Goal: Task Accomplishment & Management: Complete application form

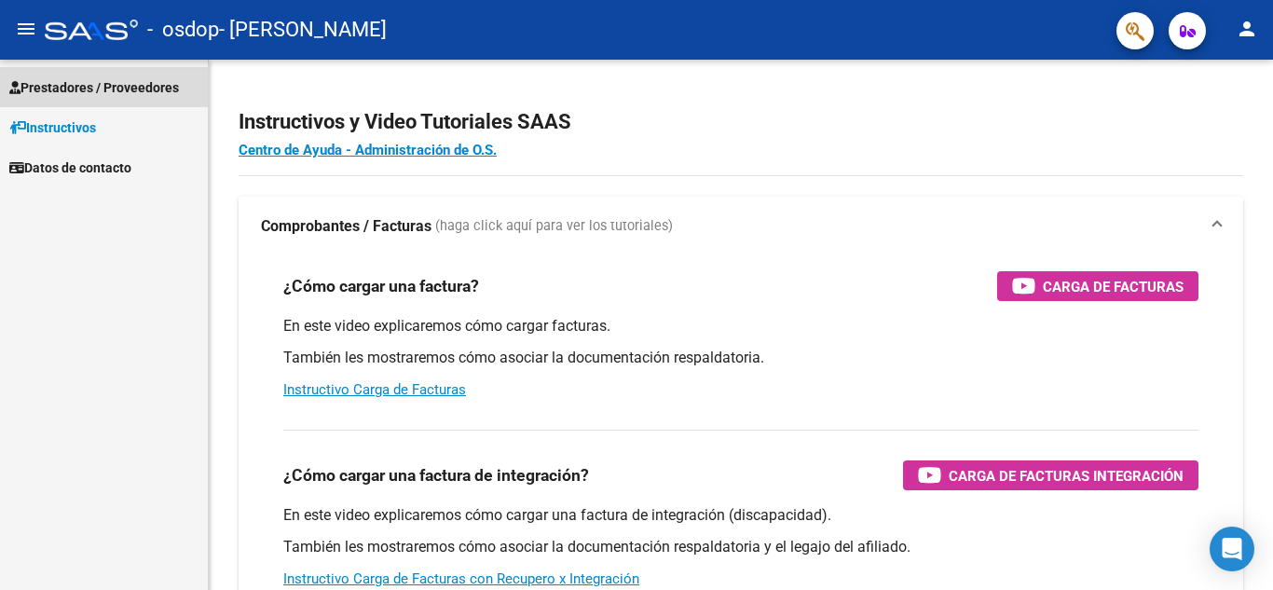
click at [50, 84] on span "Prestadores / Proveedores" at bounding box center [94, 87] width 170 height 21
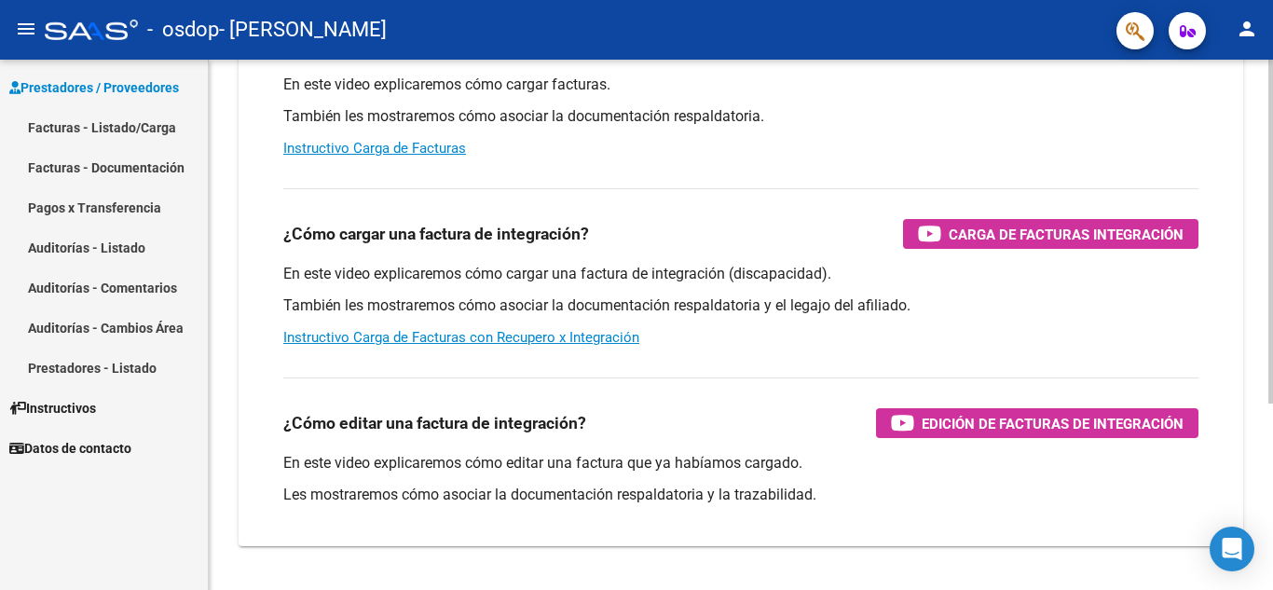
scroll to position [280, 0]
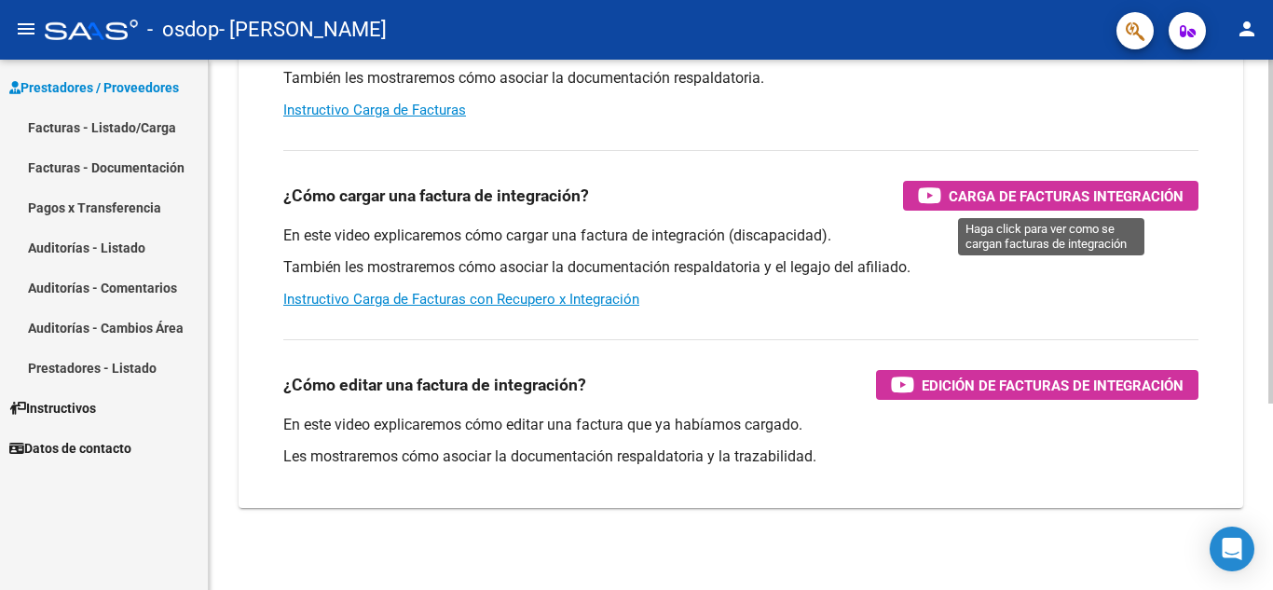
click at [982, 189] on span "Carga de Facturas Integración" at bounding box center [1066, 196] width 235 height 23
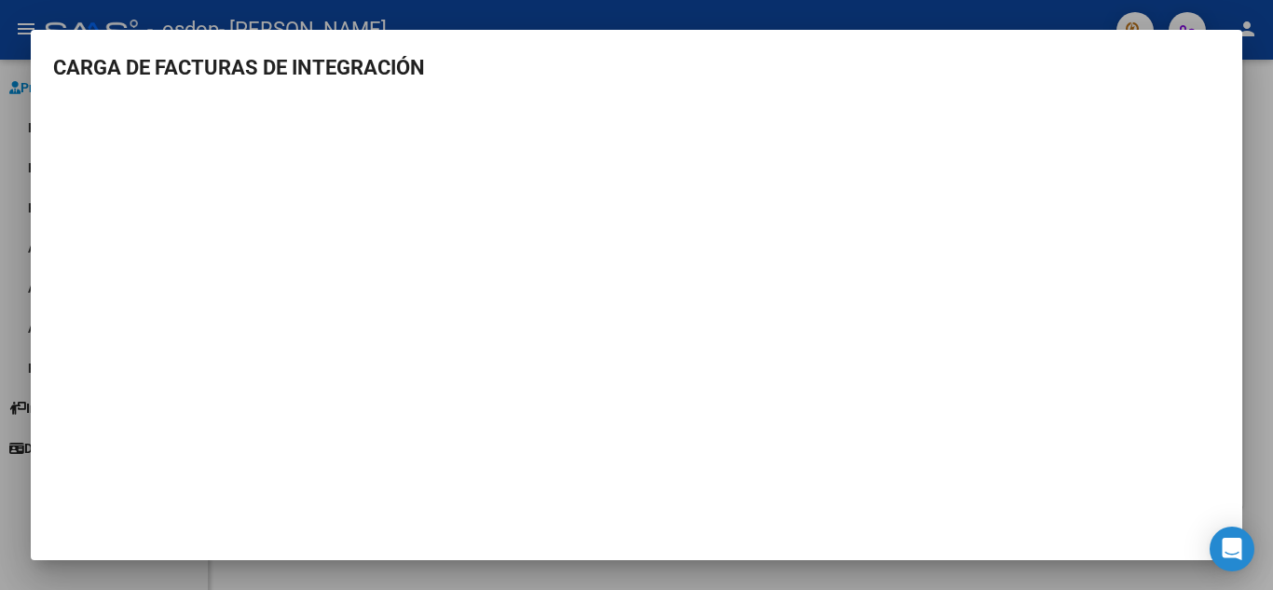
click at [1179, 89] on mat-dialog-content "CARGA DE FACTURAS DE INTEGRACIÓN" at bounding box center [637, 288] width 1212 height 472
drag, startPoint x: 1272, startPoint y: 117, endPoint x: 1261, endPoint y: 117, distance: 11.2
click at [1270, 117] on div at bounding box center [636, 295] width 1273 height 590
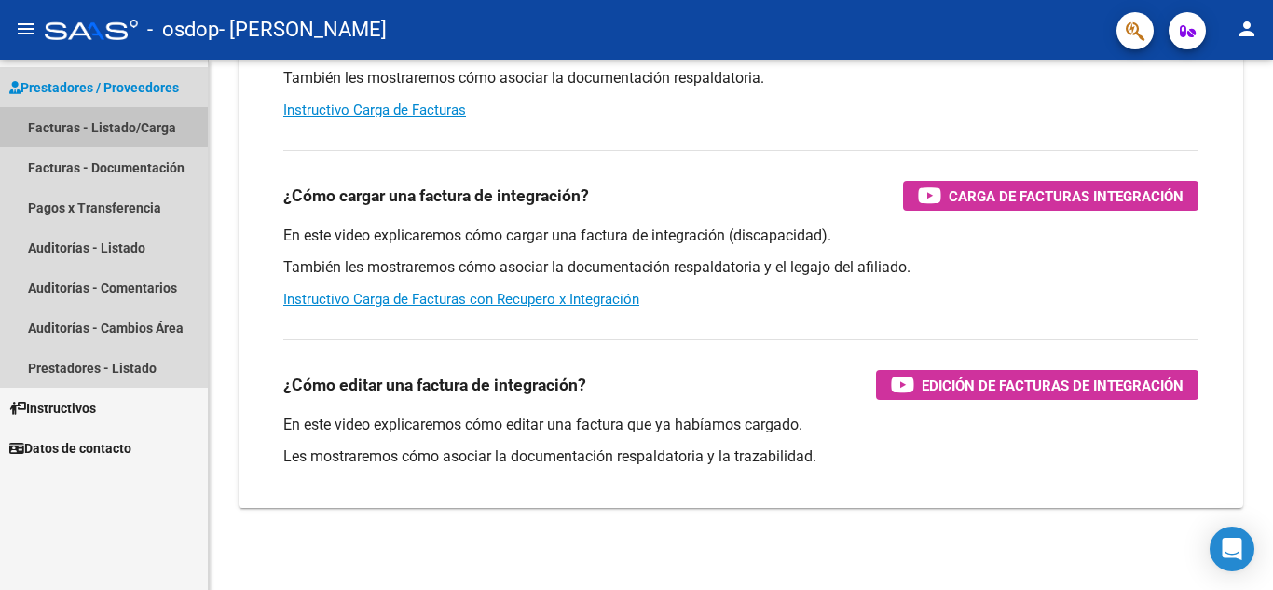
click at [60, 118] on link "Facturas - Listado/Carga" at bounding box center [104, 127] width 208 height 40
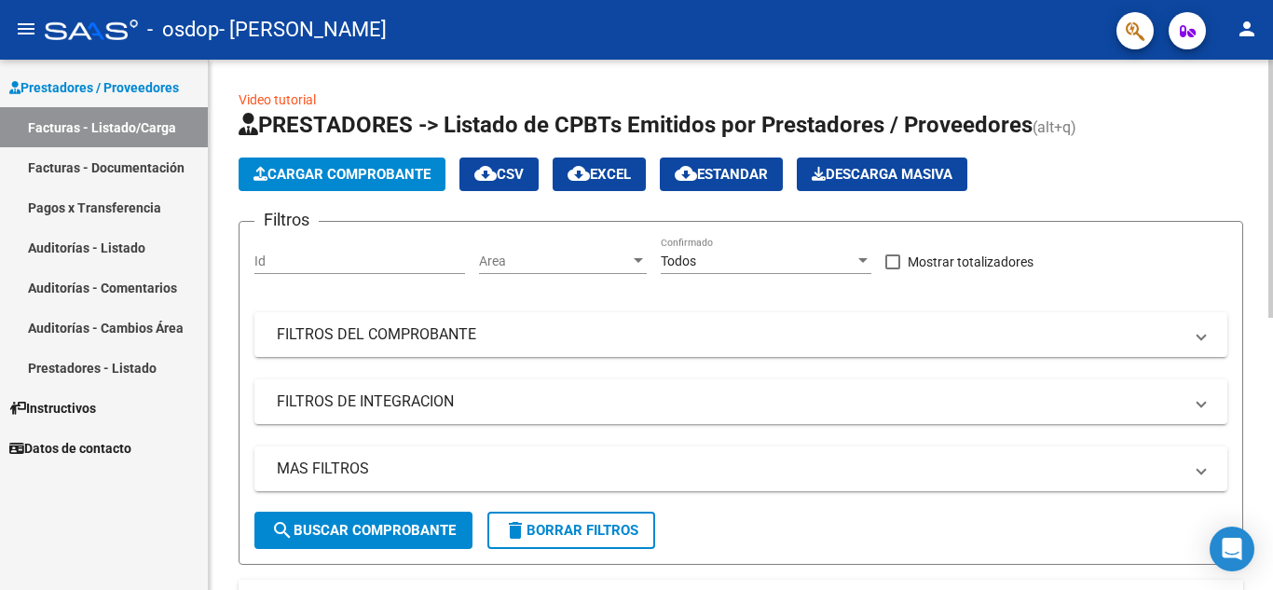
click at [417, 173] on span "Cargar Comprobante" at bounding box center [342, 174] width 177 height 17
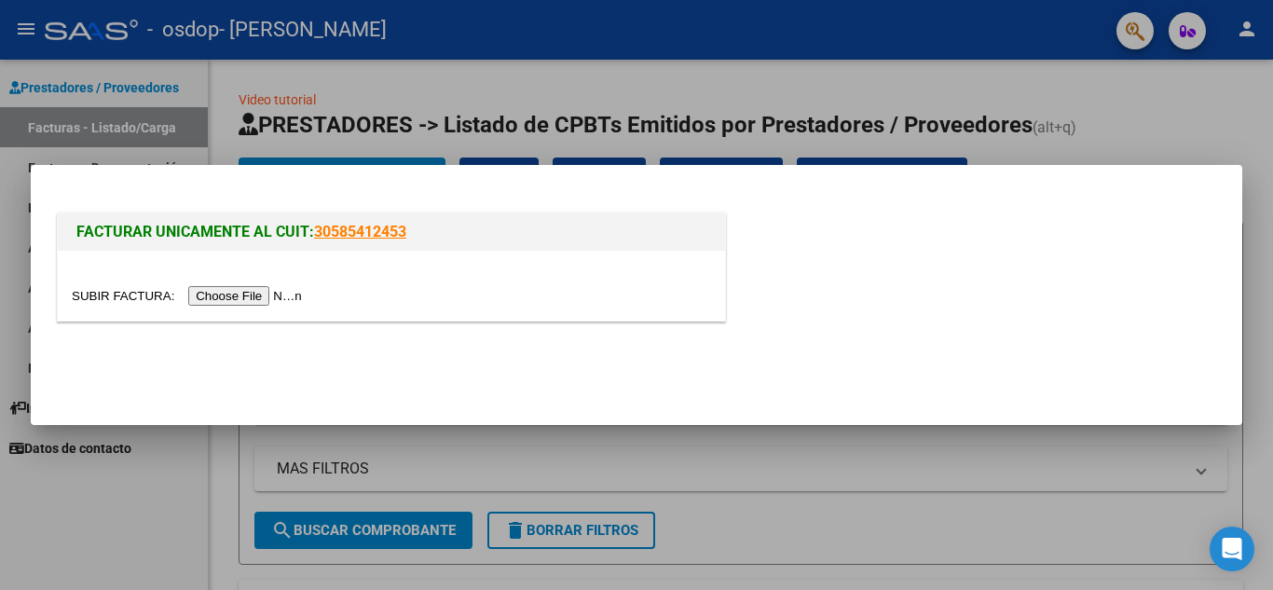
click at [236, 292] on input "file" at bounding box center [190, 296] width 236 height 20
click at [295, 295] on input "file" at bounding box center [190, 296] width 236 height 20
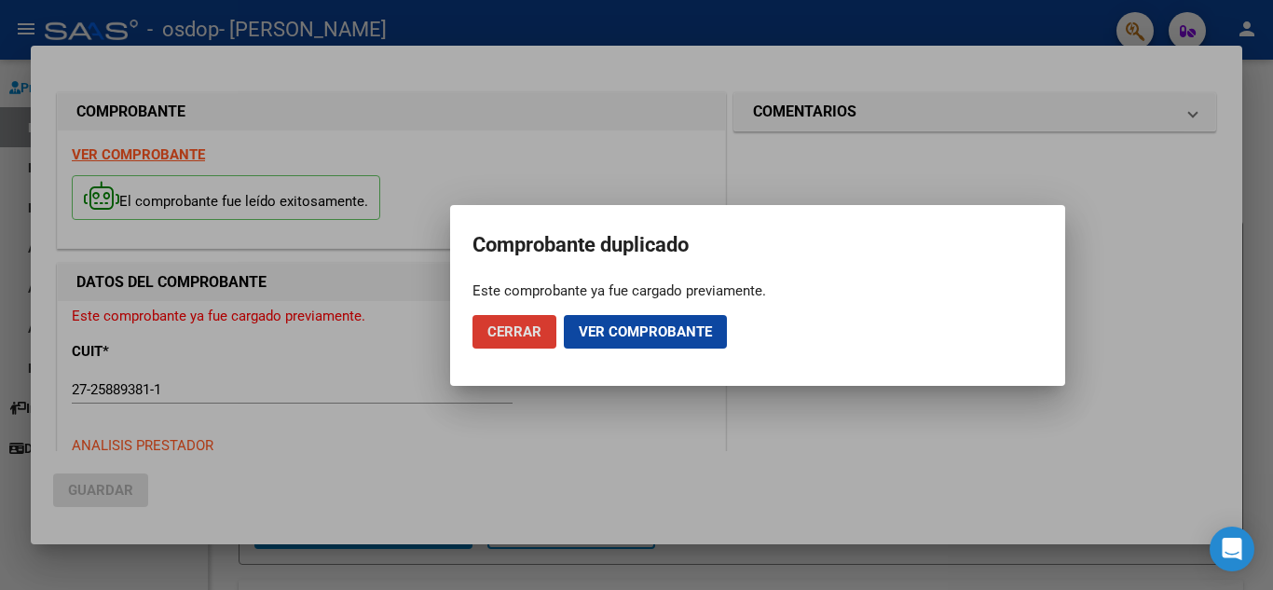
click at [511, 329] on span "Cerrar" at bounding box center [514, 331] width 54 height 17
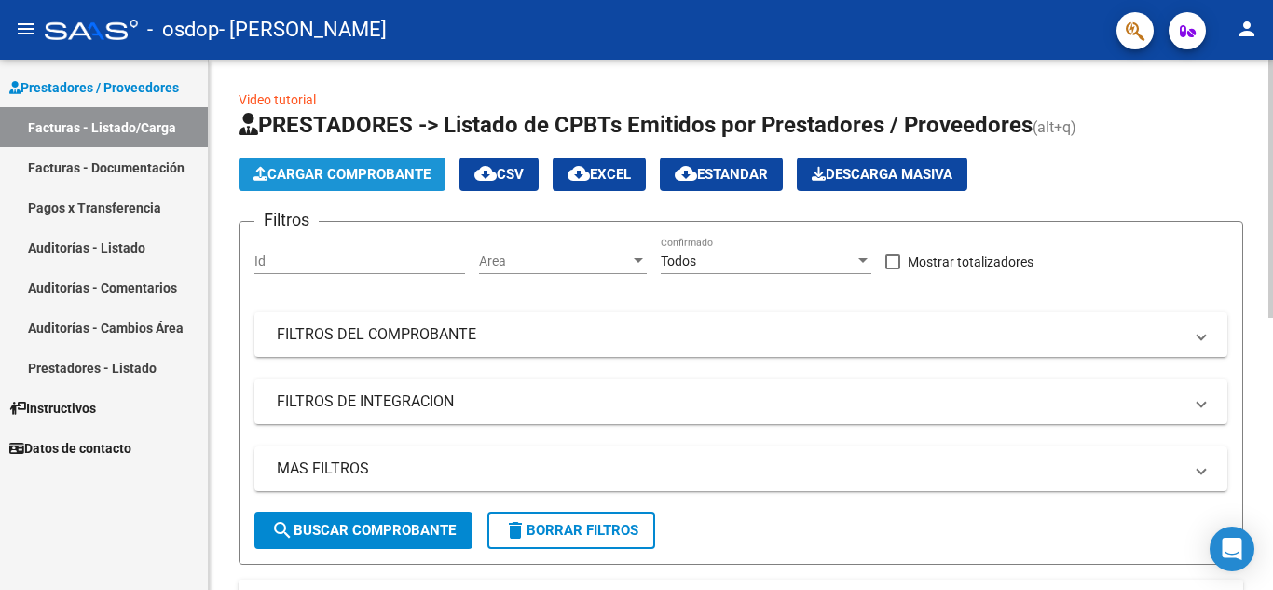
click at [354, 175] on span "Cargar Comprobante" at bounding box center [342, 174] width 177 height 17
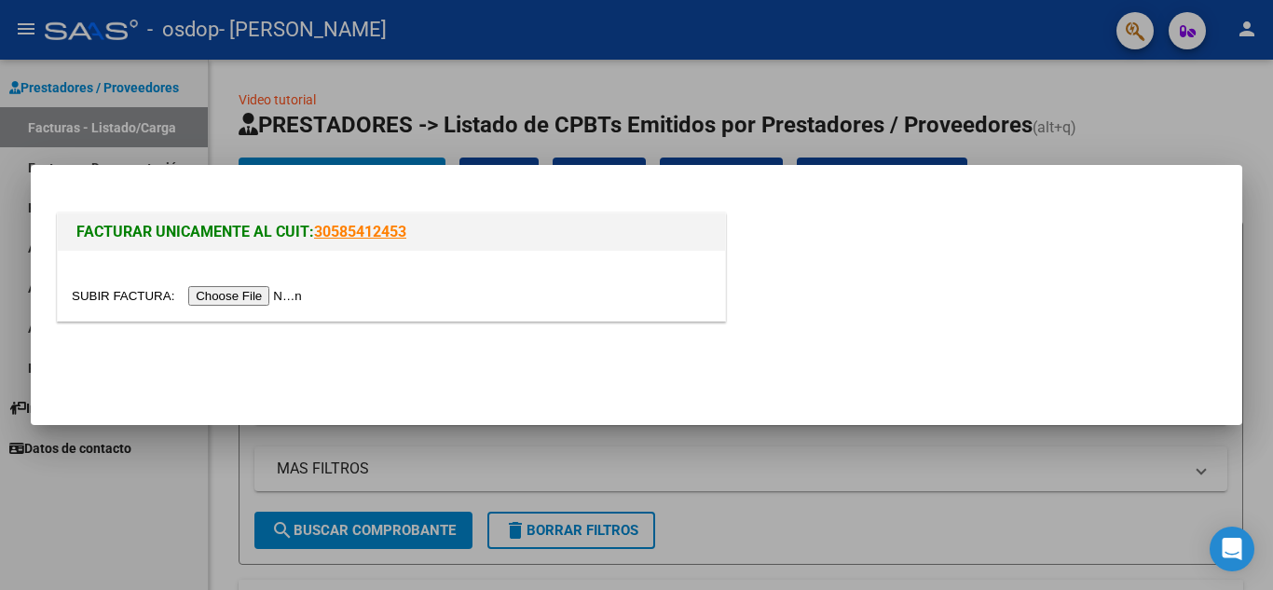
click at [290, 295] on input "file" at bounding box center [190, 296] width 236 height 20
click at [283, 289] on input "file" at bounding box center [190, 296] width 236 height 20
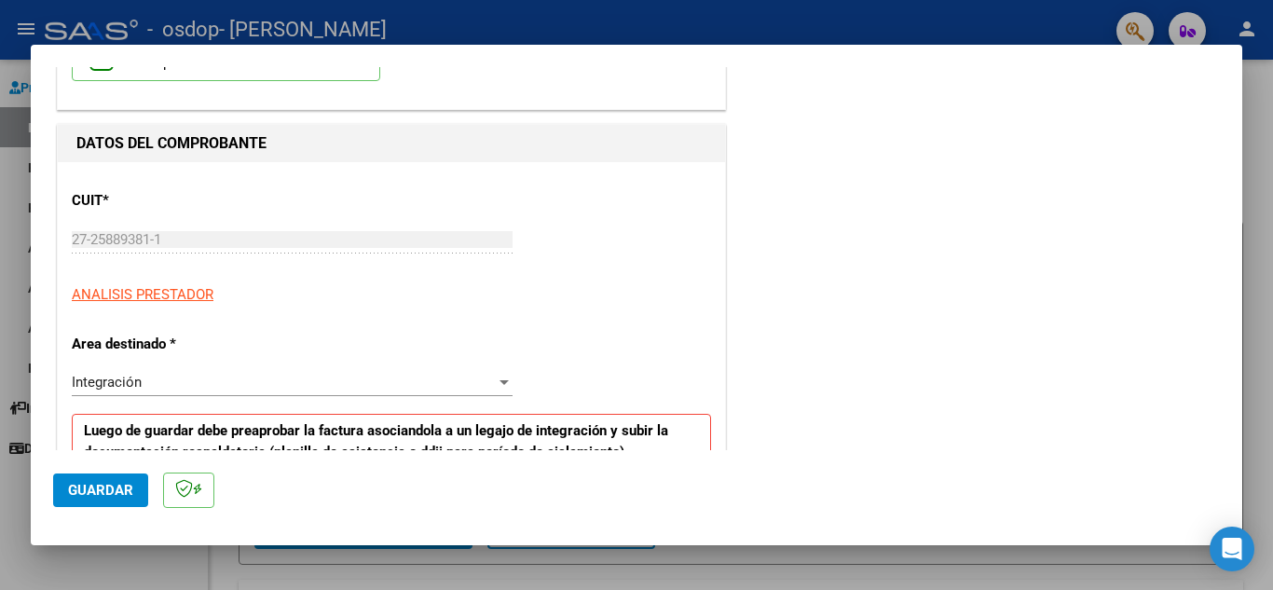
scroll to position [373, 0]
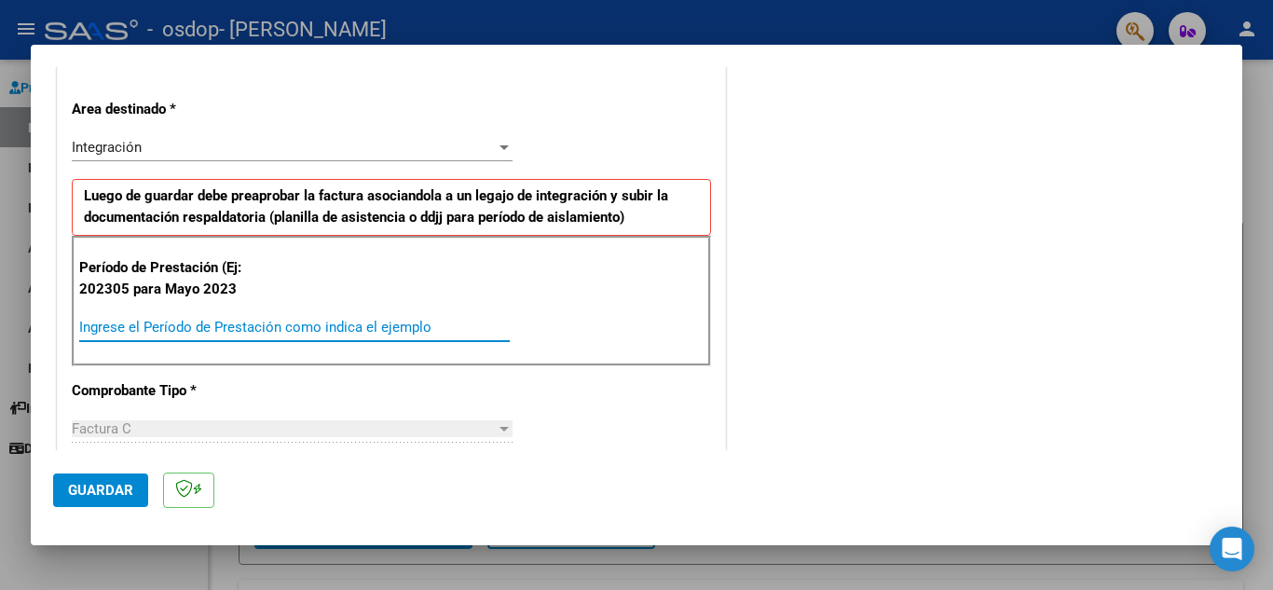
click at [182, 334] on input "Ingrese el Período de Prestación como indica el ejemplo" at bounding box center [294, 327] width 431 height 17
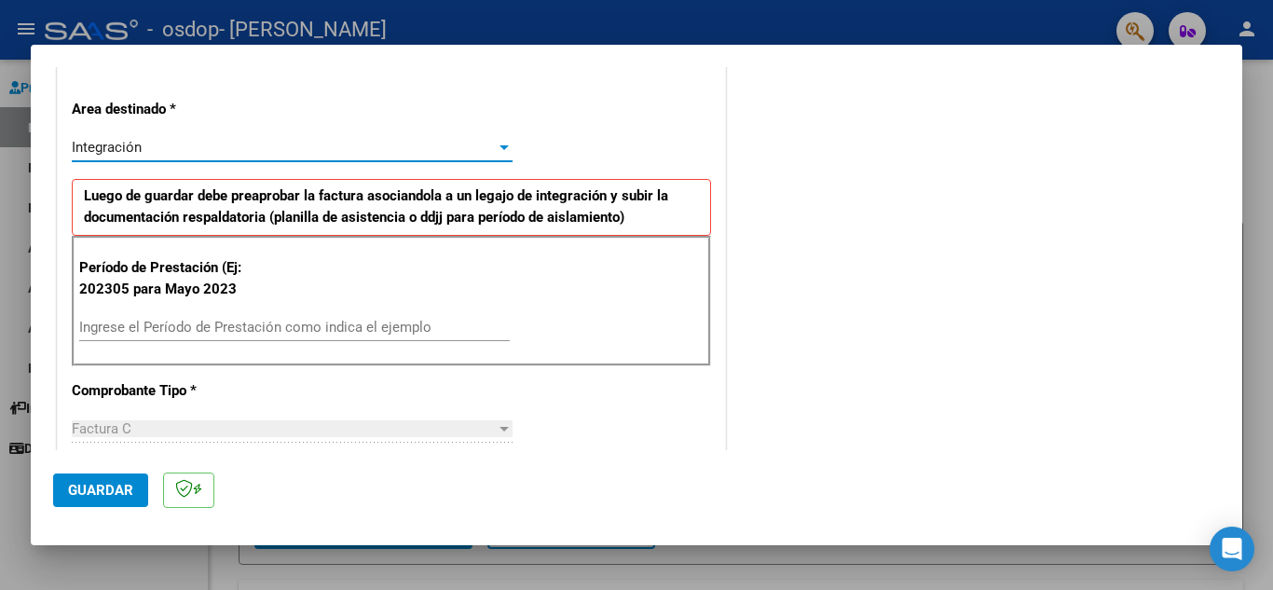
click at [496, 149] on div at bounding box center [504, 147] width 17 height 15
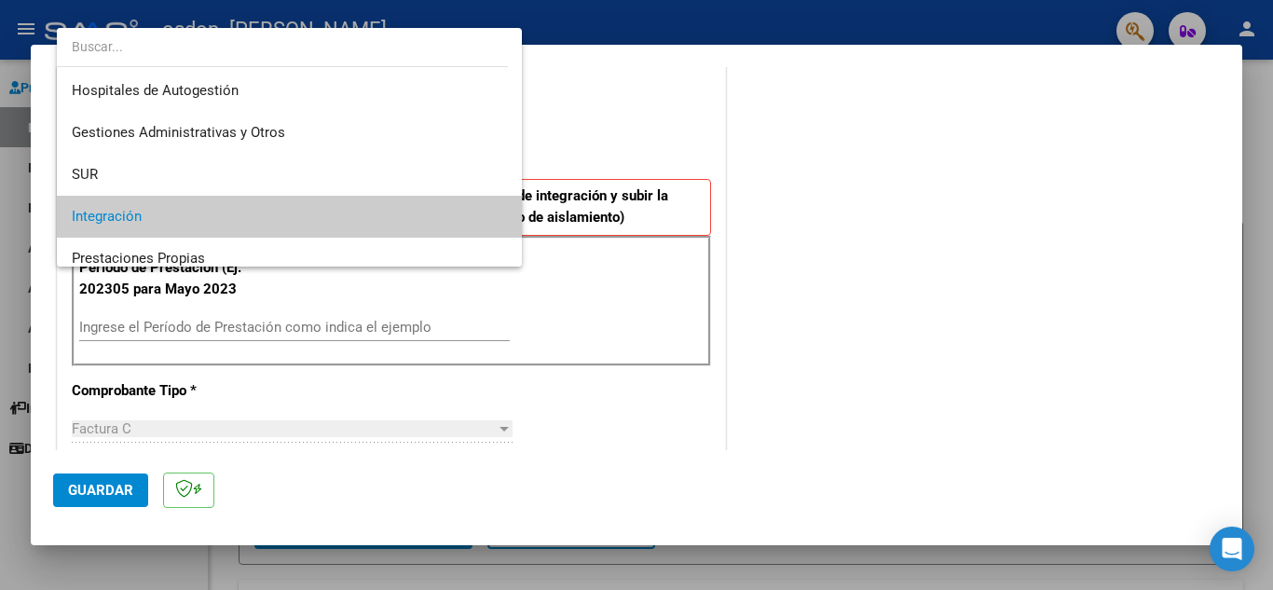
scroll to position [70, 0]
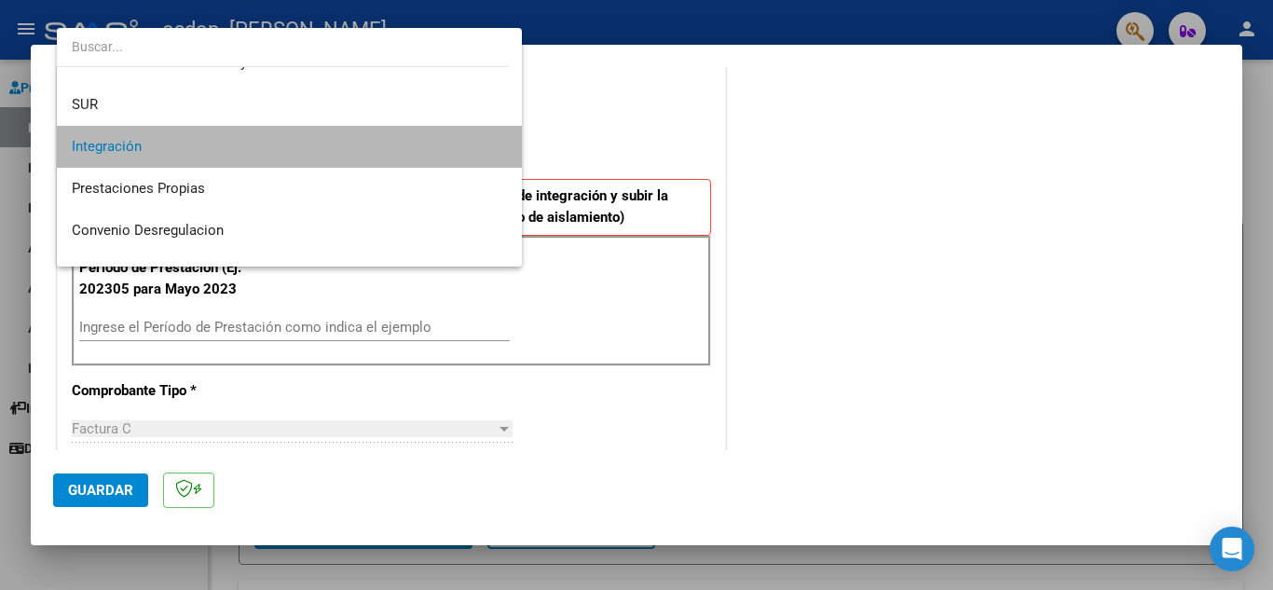
click at [363, 159] on span "Integración" at bounding box center [289, 147] width 435 height 42
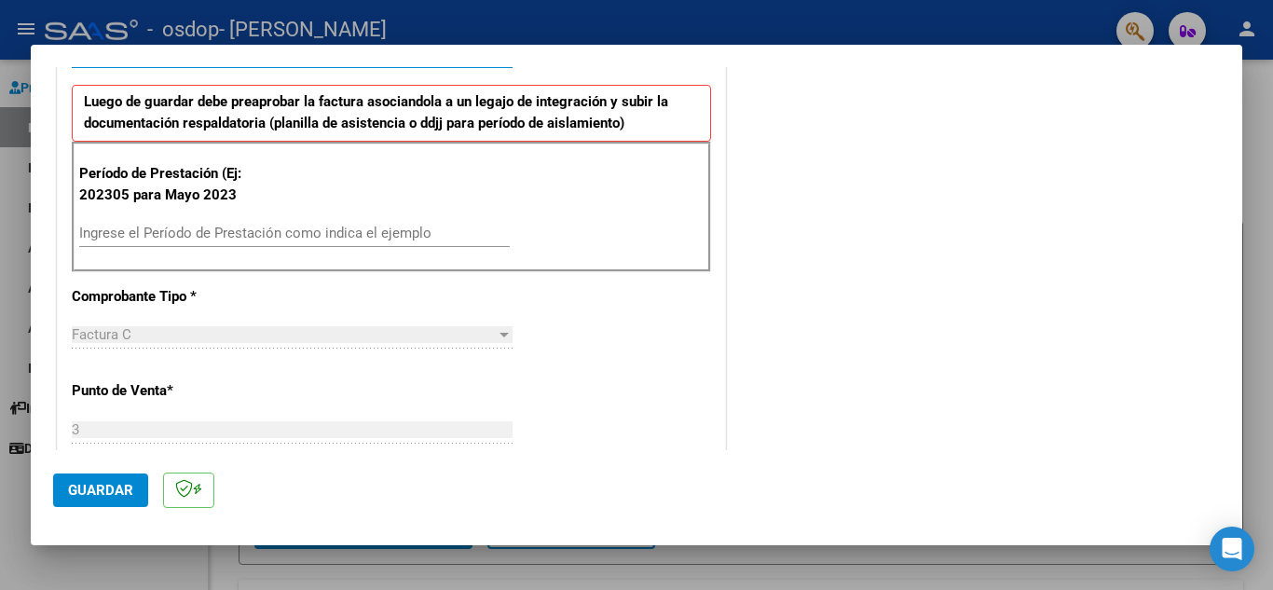
scroll to position [373, 0]
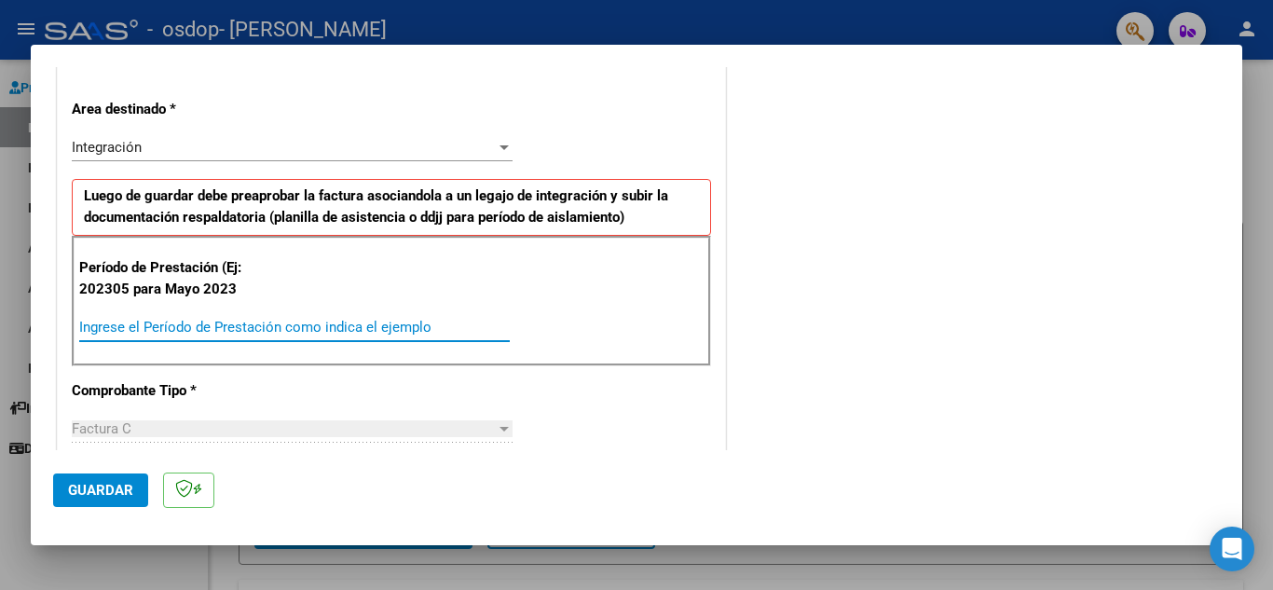
click at [141, 324] on input "Ingrese el Período de Prestación como indica el ejemplo" at bounding box center [294, 327] width 431 height 17
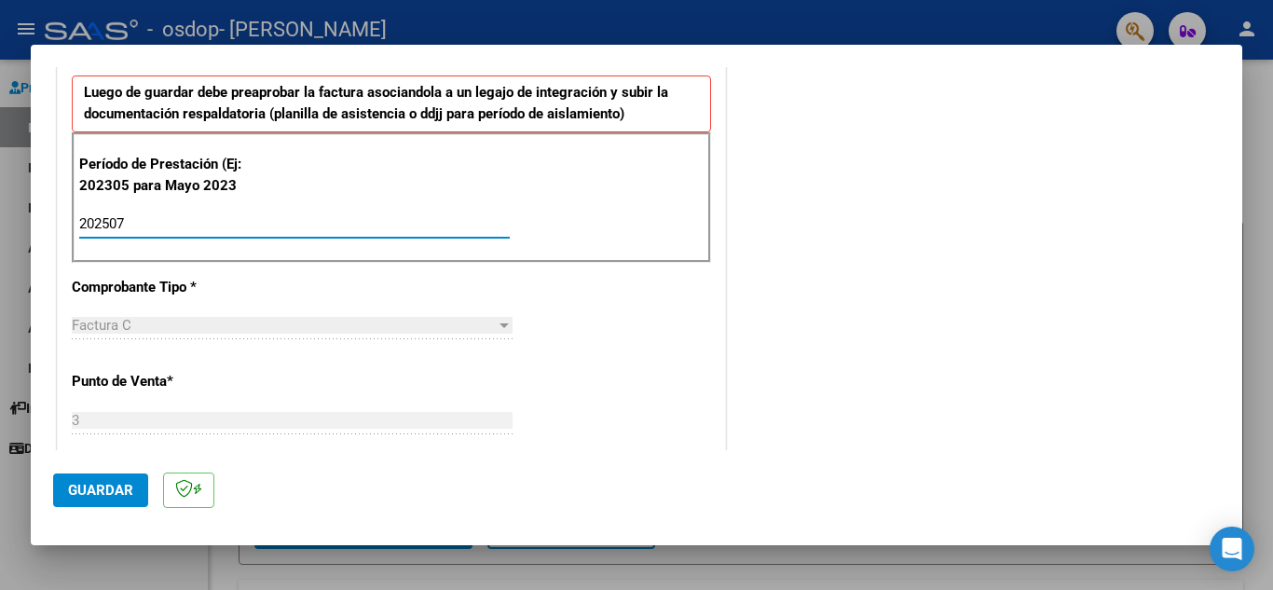
scroll to position [0, 0]
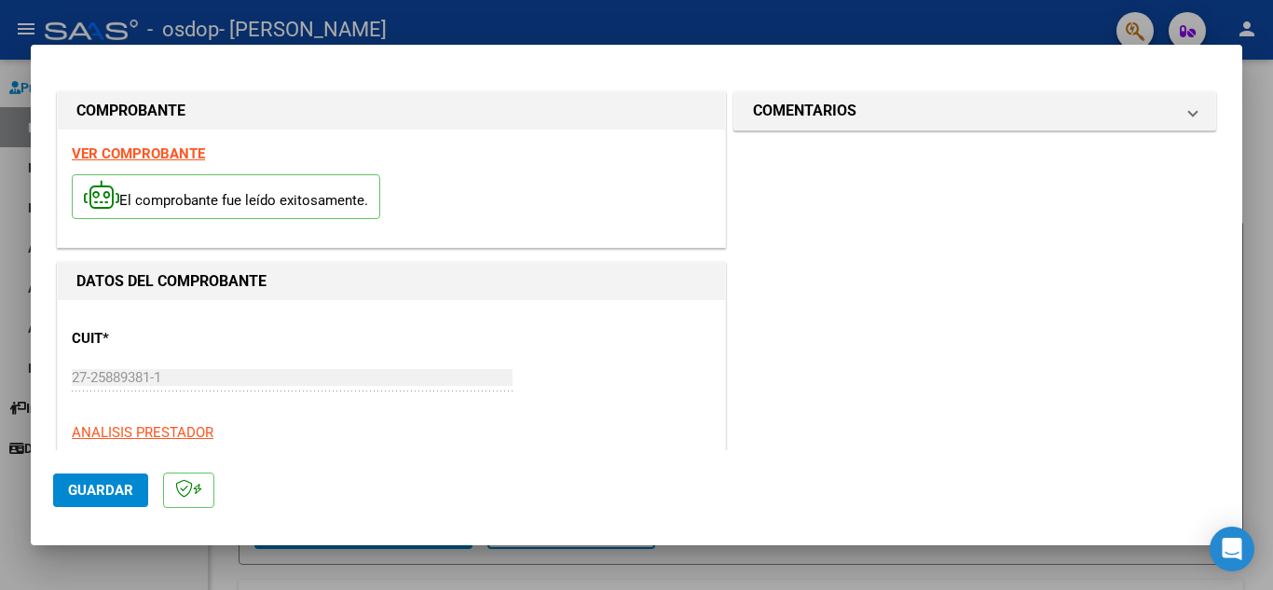
type input "202507"
click at [91, 482] on span "Guardar" at bounding box center [100, 490] width 65 height 17
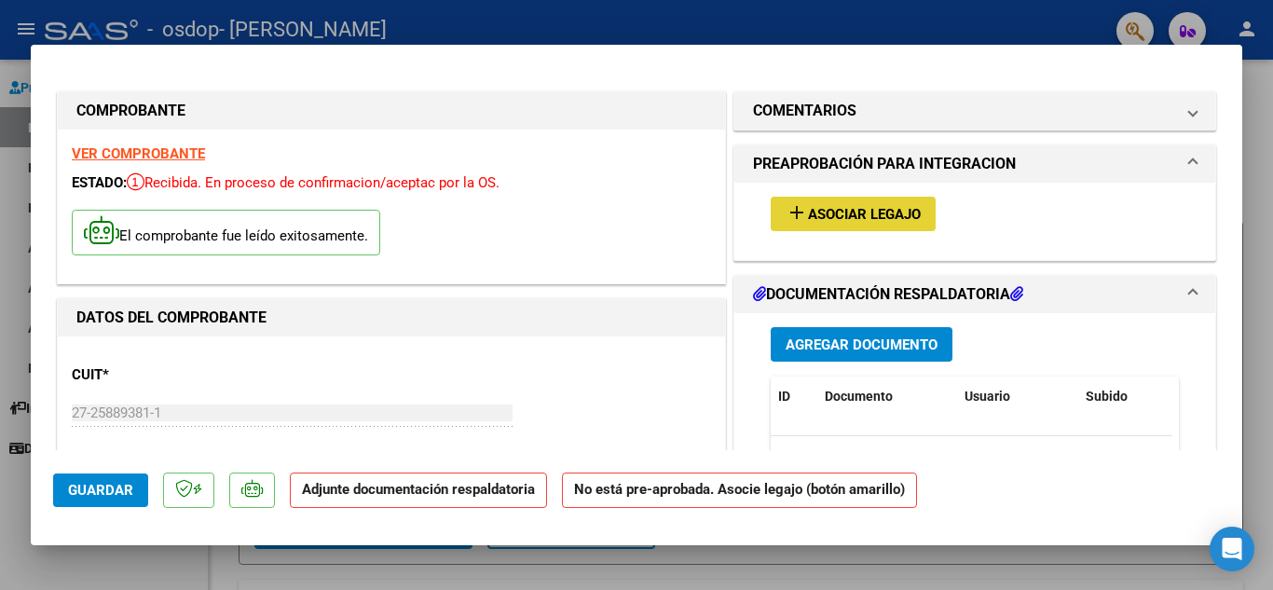
click at [870, 216] on span "Asociar Legajo" at bounding box center [864, 214] width 113 height 17
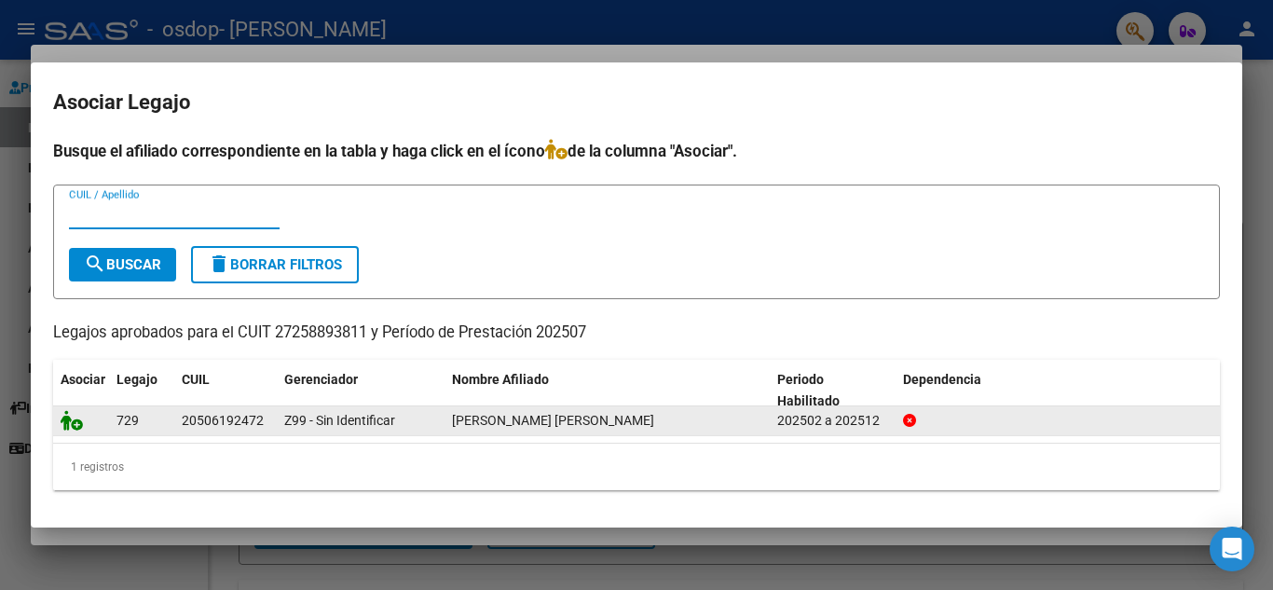
click at [67, 418] on icon at bounding box center [72, 420] width 22 height 21
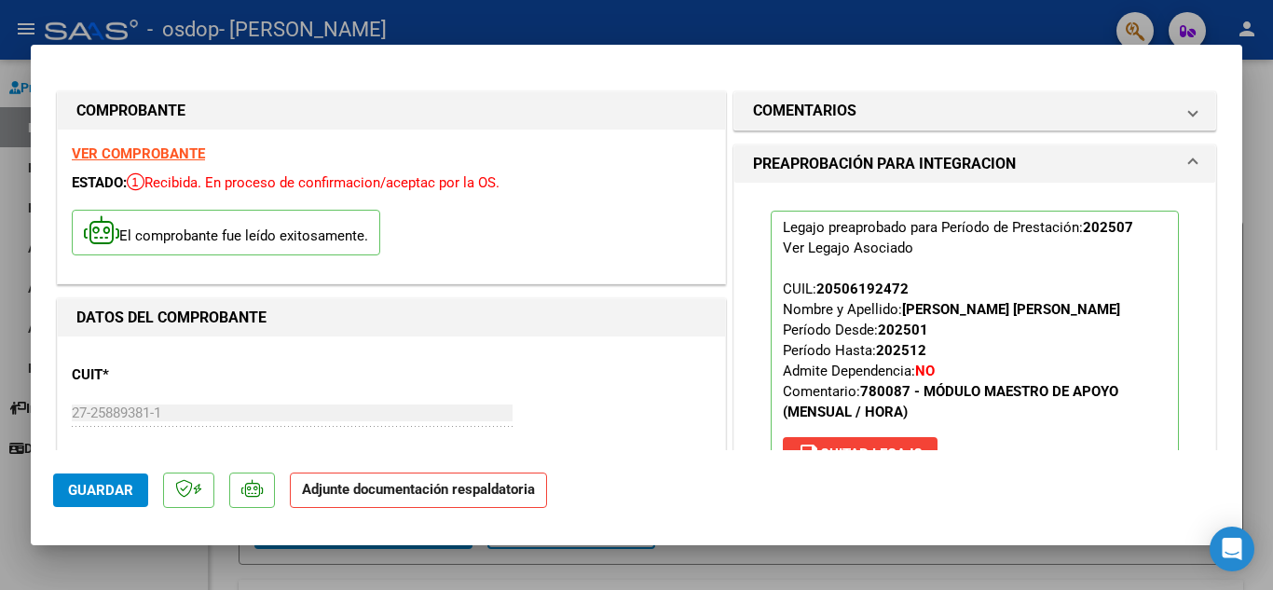
click at [111, 494] on span "Guardar" at bounding box center [100, 490] width 65 height 17
click at [303, 496] on strong "Adjunte documentación respaldatoria" at bounding box center [418, 489] width 233 height 17
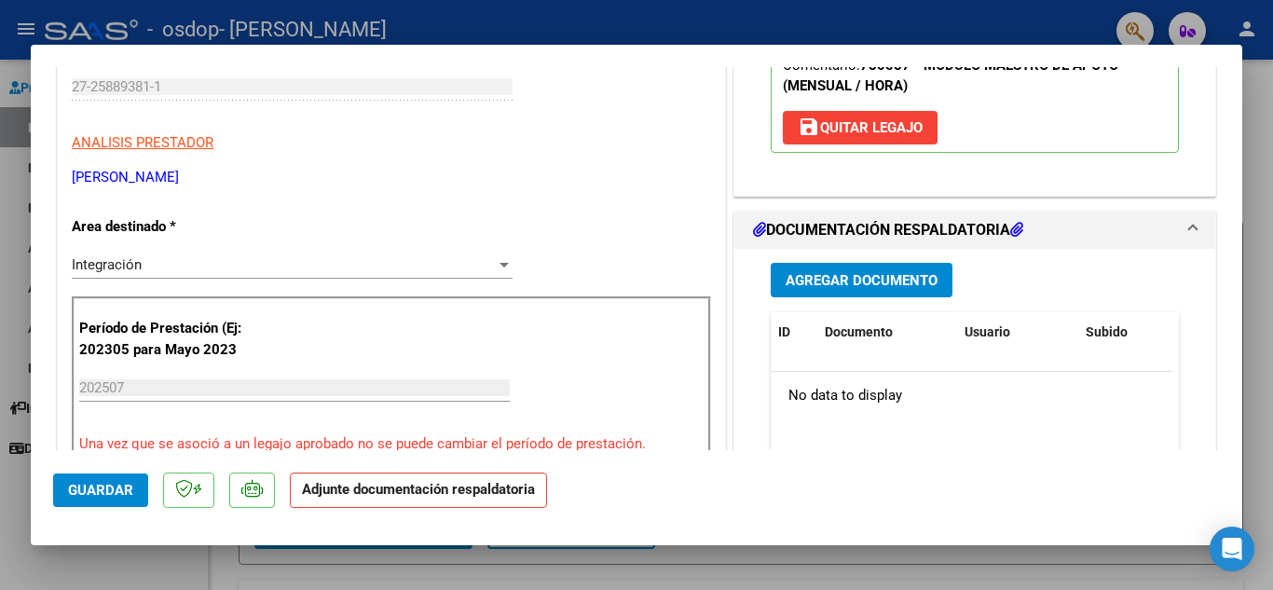
scroll to position [373, 0]
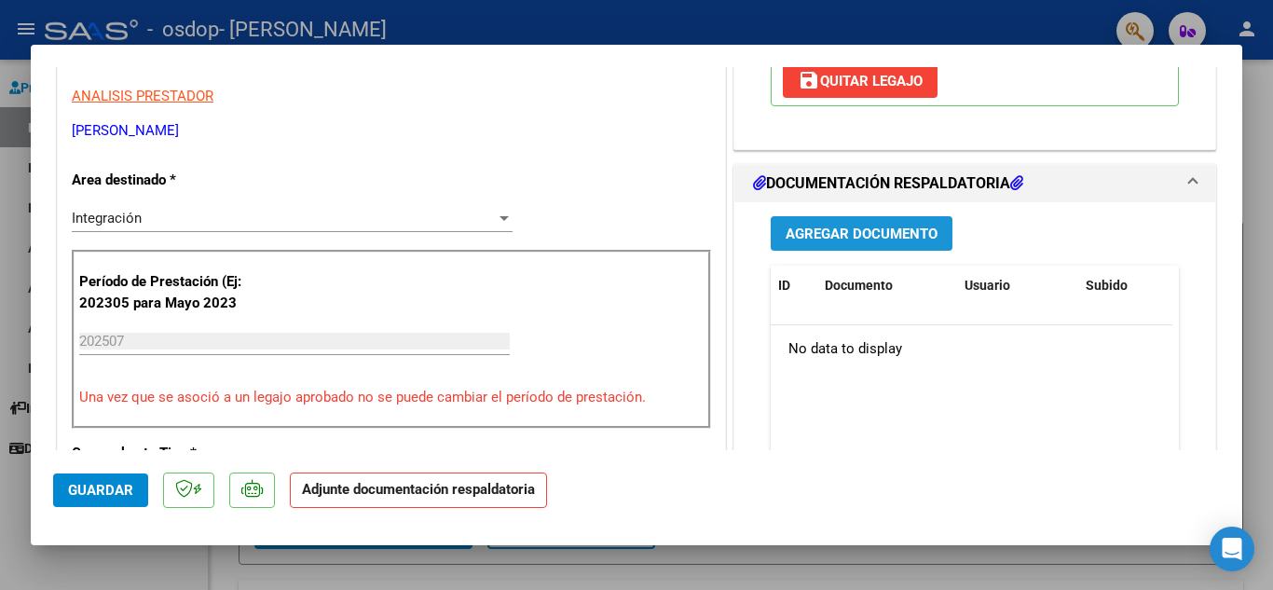
click at [828, 235] on span "Agregar Documento" at bounding box center [862, 234] width 152 height 17
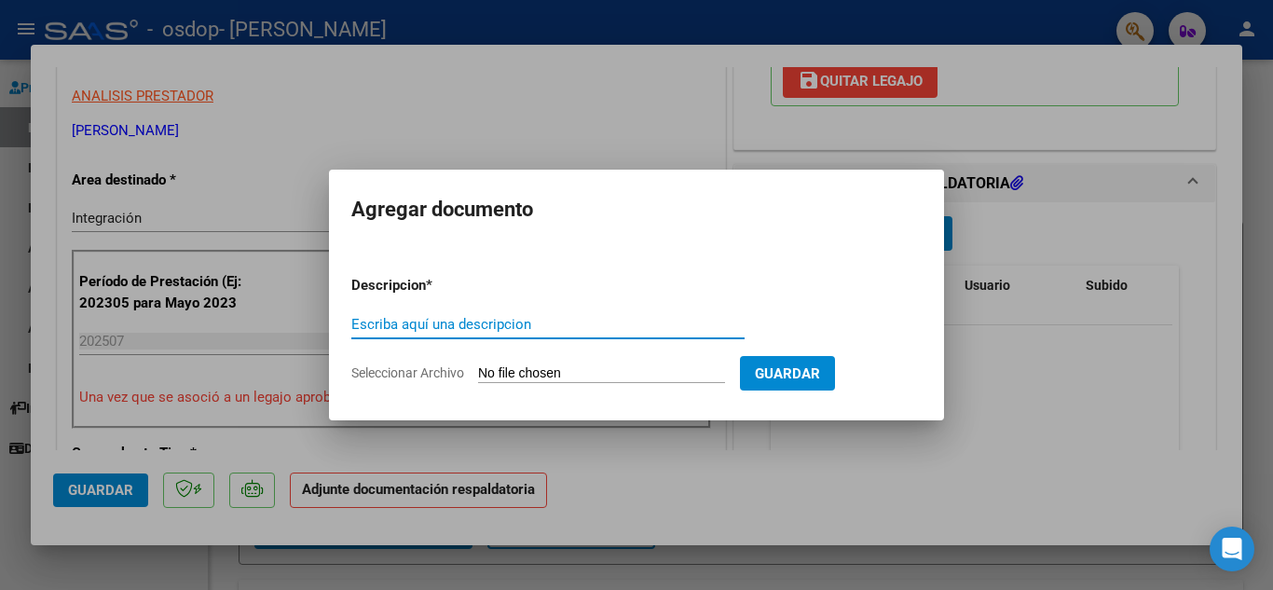
click at [429, 322] on input "Escriba aquí una descripcion" at bounding box center [547, 324] width 393 height 17
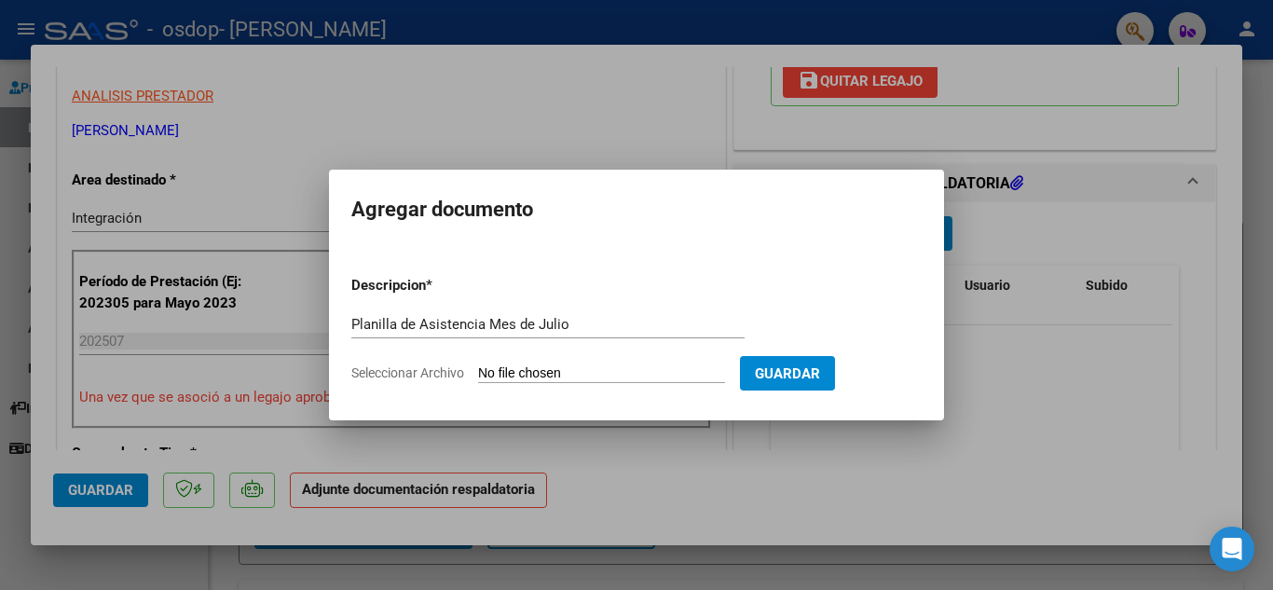
click at [573, 322] on input "Planilla de Asistencia Mes de Julio" at bounding box center [547, 324] width 393 height 17
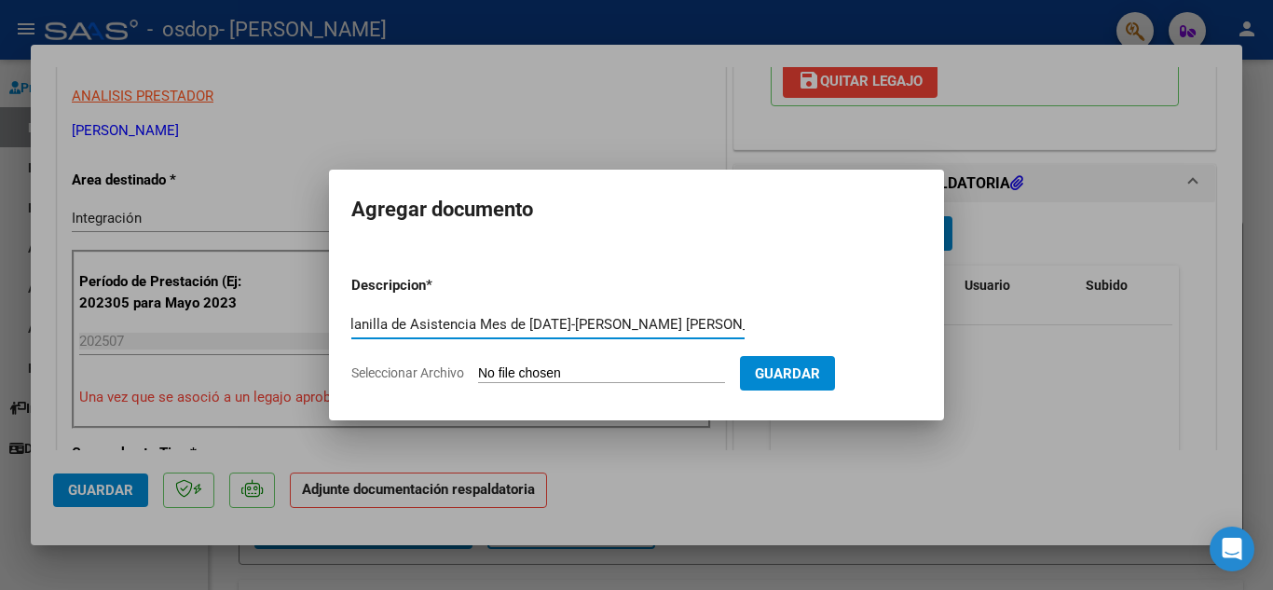
scroll to position [0, 13]
click at [591, 325] on input "Planilla de Asistencia Mes de [DATE]-[PERSON_NAME] [PERSON_NAME]." at bounding box center [547, 324] width 393 height 17
click at [567, 322] on input "Planilla de Asistencia Mes de [DATE]-Módulo Mestra de Apoyo DiscapacidadLagraña…" at bounding box center [547, 324] width 393 height 17
drag, startPoint x: 688, startPoint y: 322, endPoint x: 699, endPoint y: 377, distance: 57.0
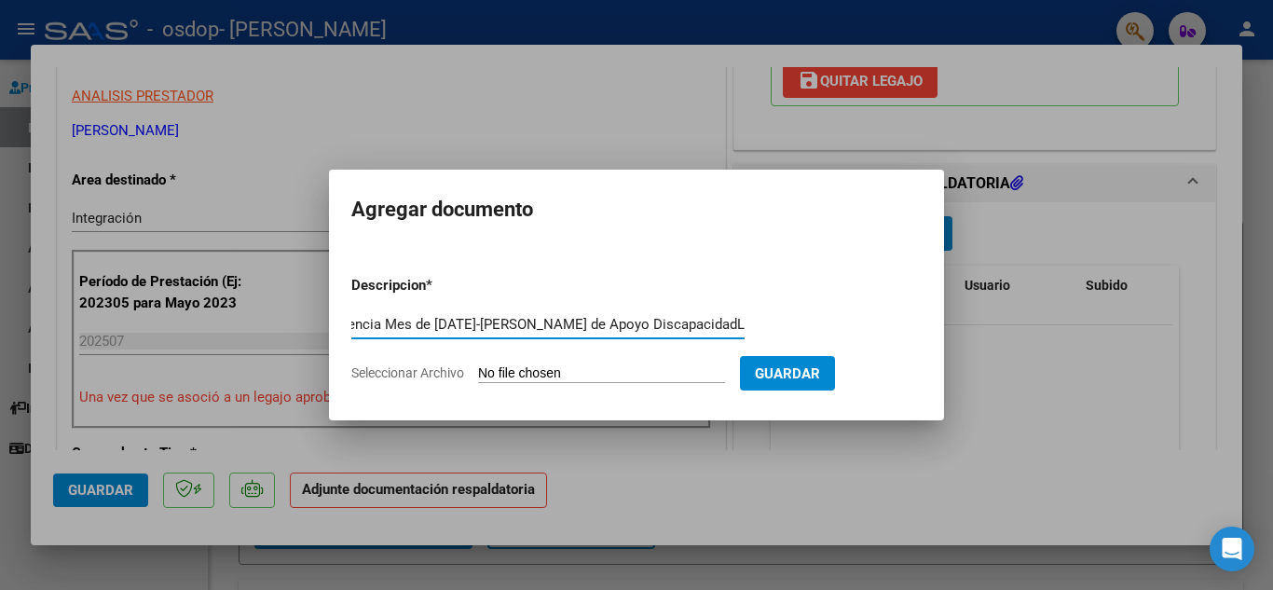
click at [699, 377] on input "Seleccionar Archivo" at bounding box center [601, 374] width 247 height 18
click at [736, 327] on input "Planilla de Asistencia Mes de [DATE]-[PERSON_NAME] de Apoyo DiscapacidadLagraña…" at bounding box center [547, 324] width 393 height 17
click at [622, 317] on input "Planilla de Asistencia Mes de [DATE]-[PERSON_NAME] de Apoyo DiscapacidadLagraña…" at bounding box center [547, 324] width 393 height 17
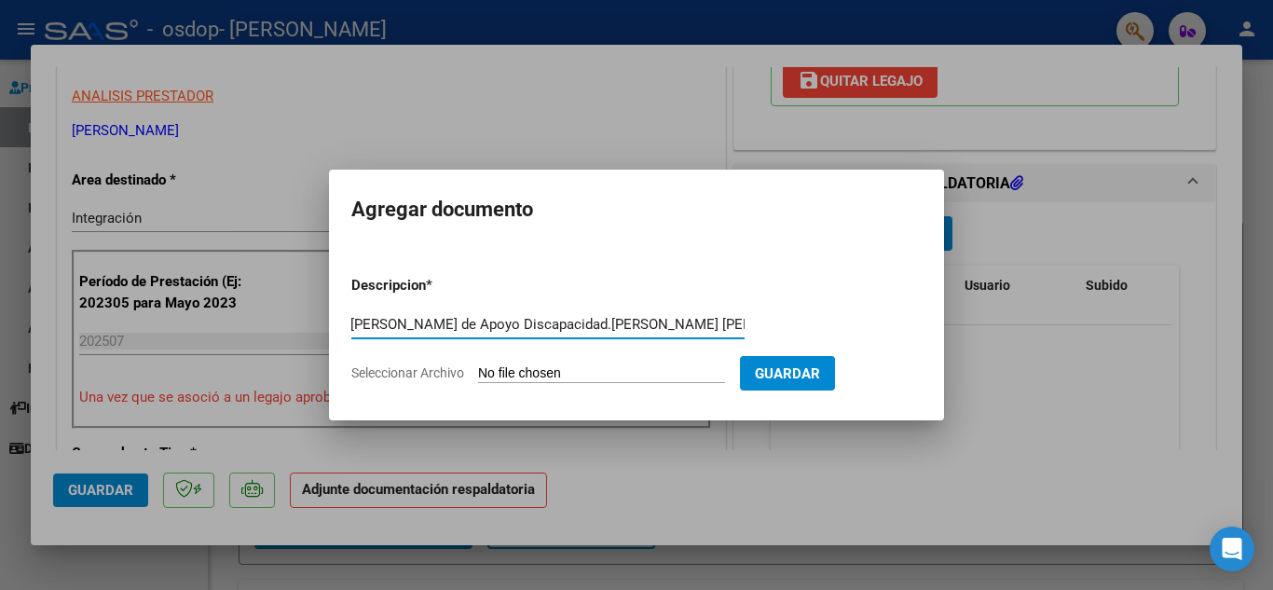
type input "Planilla de Asistencia Mes de [DATE]-[PERSON_NAME] de Apoyo Discapacidad.[PERSO…"
click at [714, 373] on input "Seleccionar Archivo" at bounding box center [601, 374] width 247 height 18
type input "C:\fakepath\Planilla de Asistencia Mensual [DATE]-[PERSON_NAME] Afiliado 254615…"
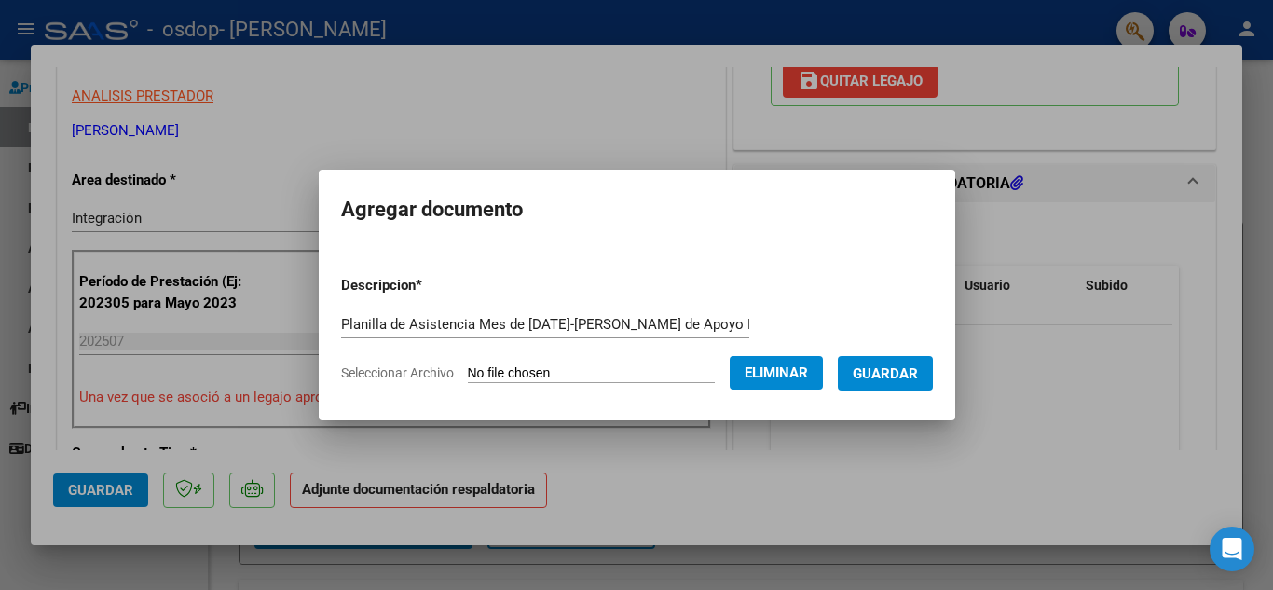
click at [918, 370] on span "Guardar" at bounding box center [885, 373] width 65 height 17
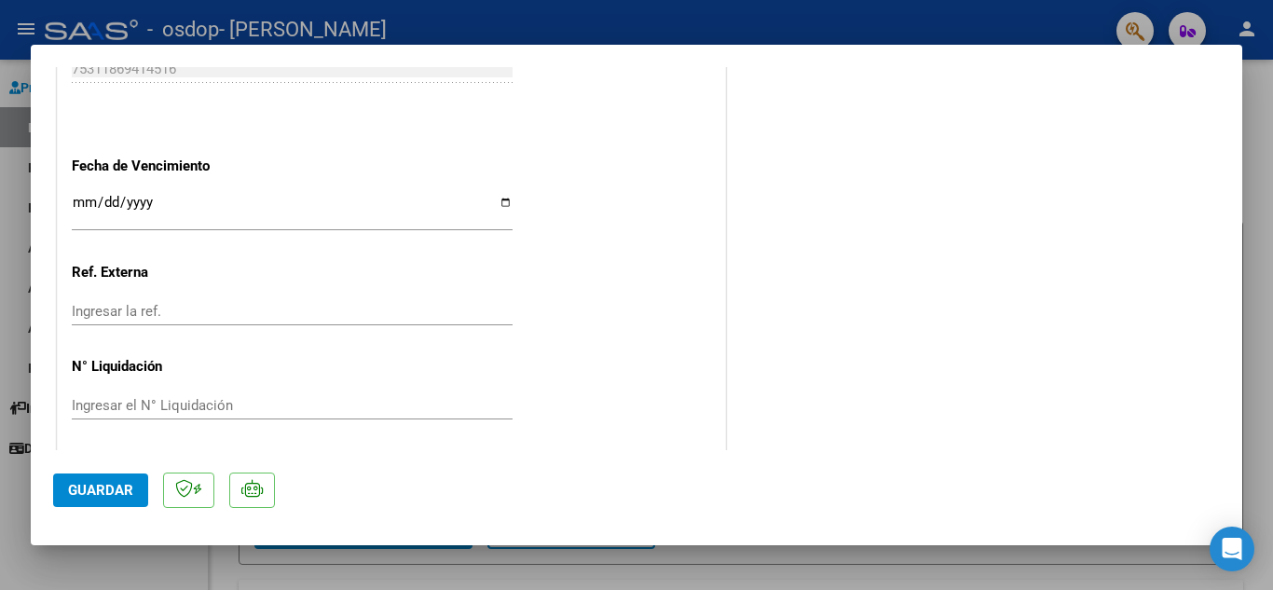
scroll to position [1285, 0]
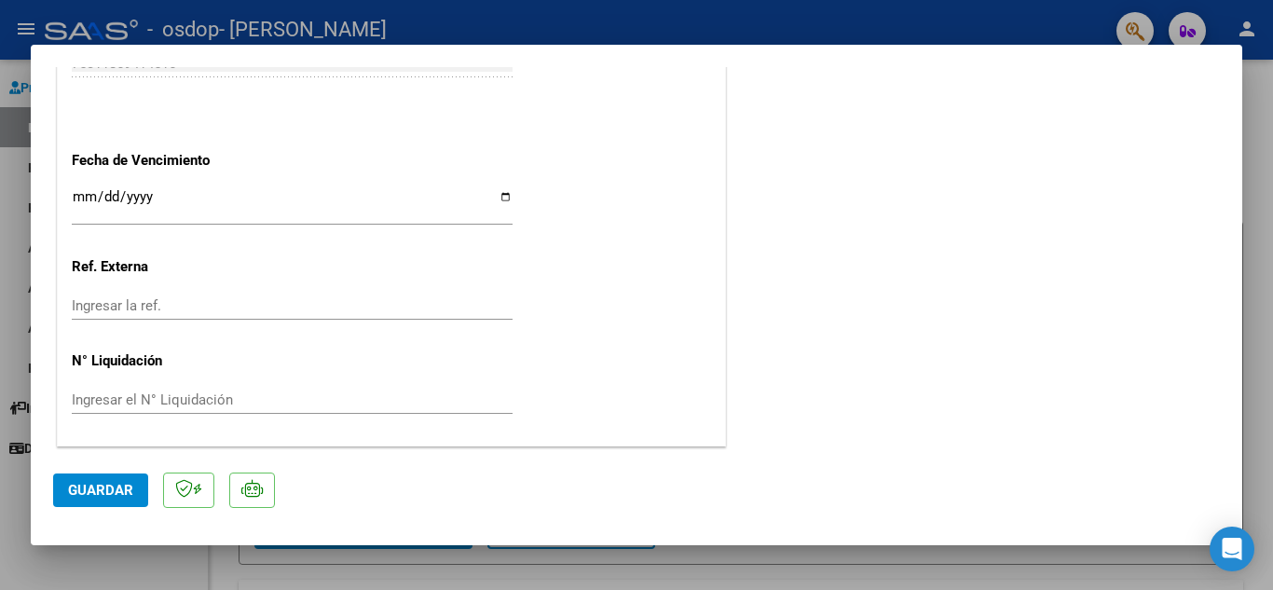
click at [87, 481] on button "Guardar" at bounding box center [100, 490] width 95 height 34
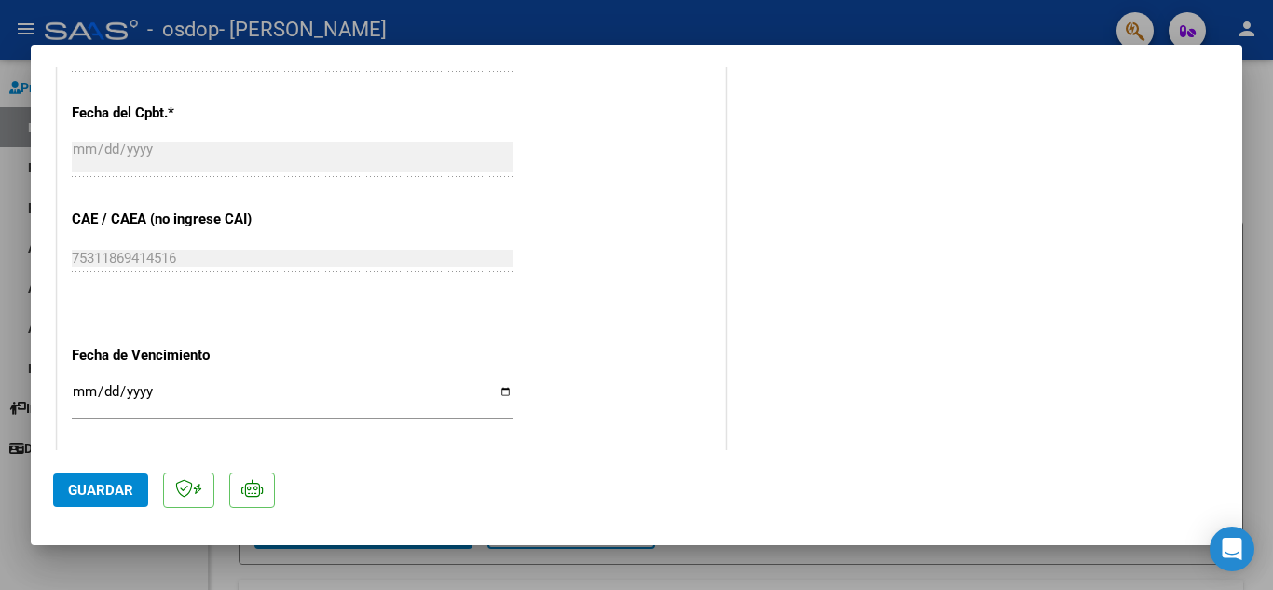
scroll to position [1099, 0]
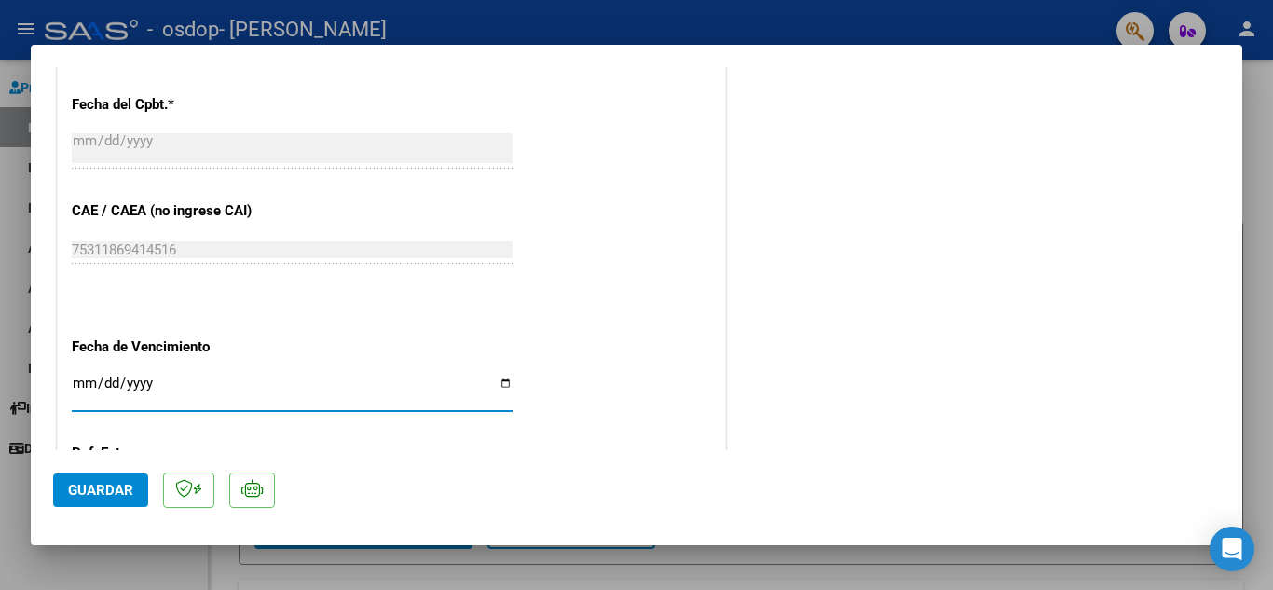
click at [496, 383] on input "Ingresar la fecha" at bounding box center [292, 391] width 441 height 30
type input "[DATE]"
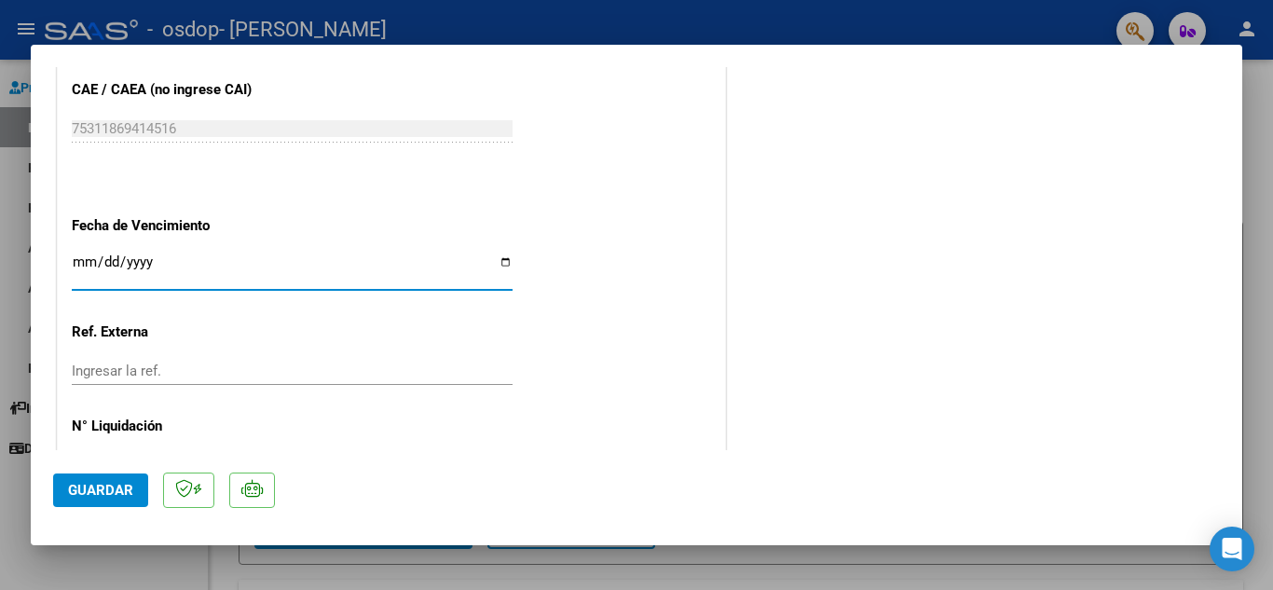
scroll to position [1285, 0]
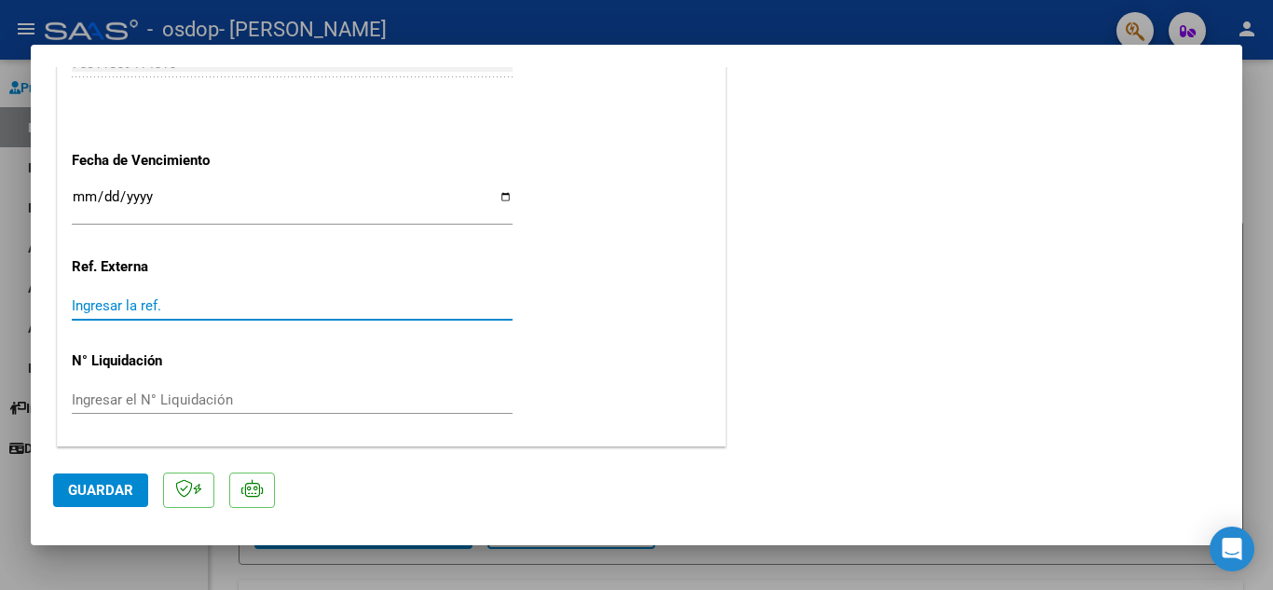
click at [140, 298] on input "Ingresar la ref." at bounding box center [292, 305] width 441 height 17
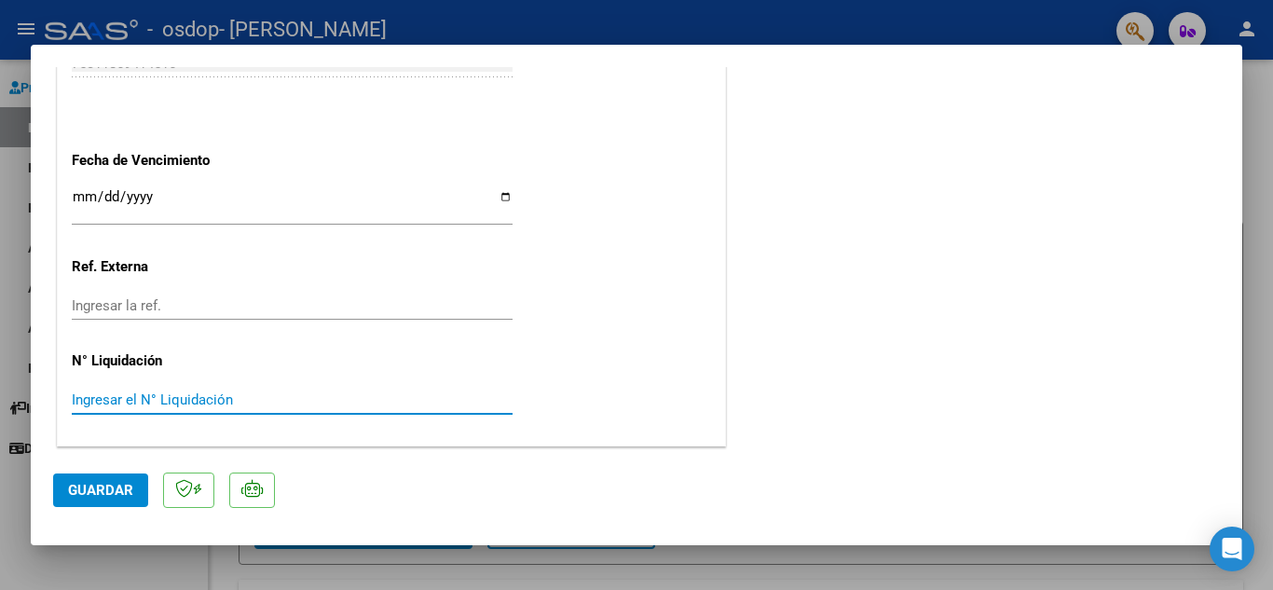
click at [152, 403] on input "Ingresar el N° Liquidación" at bounding box center [292, 399] width 441 height 17
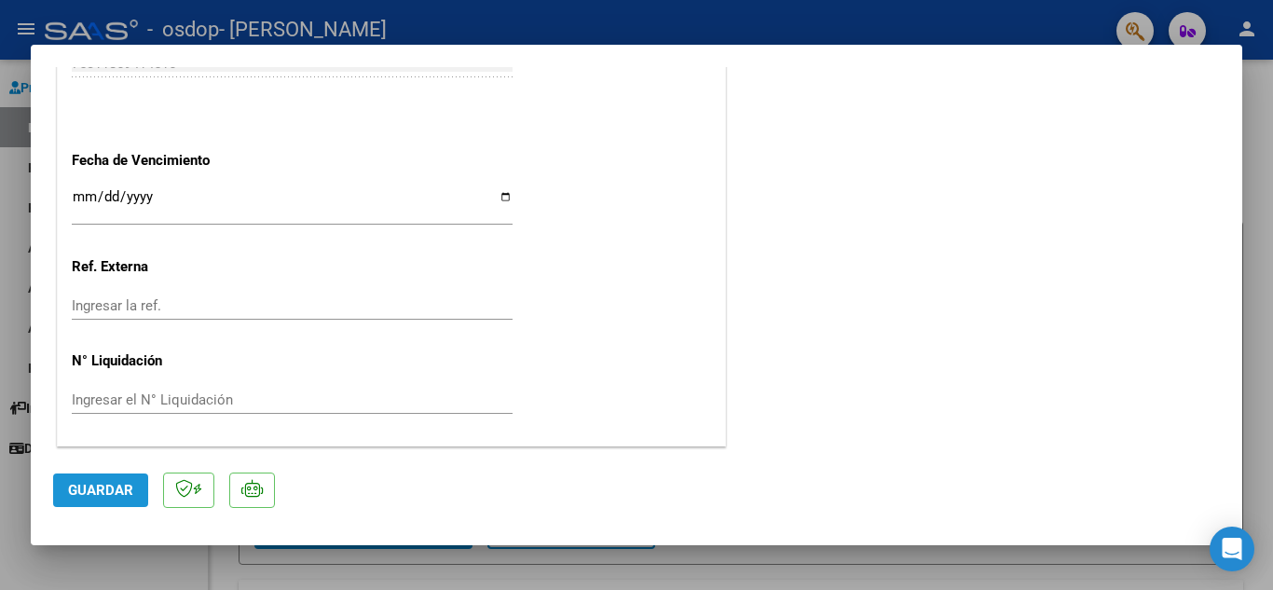
click at [114, 488] on span "Guardar" at bounding box center [100, 490] width 65 height 17
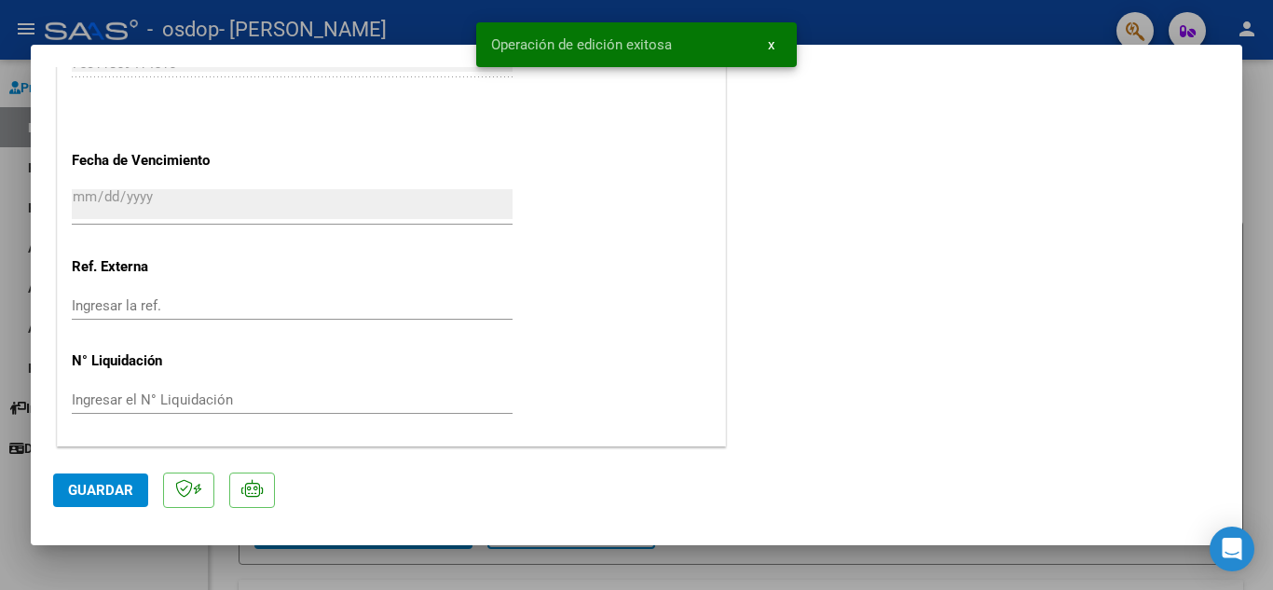
click at [837, 26] on div at bounding box center [636, 295] width 1273 height 590
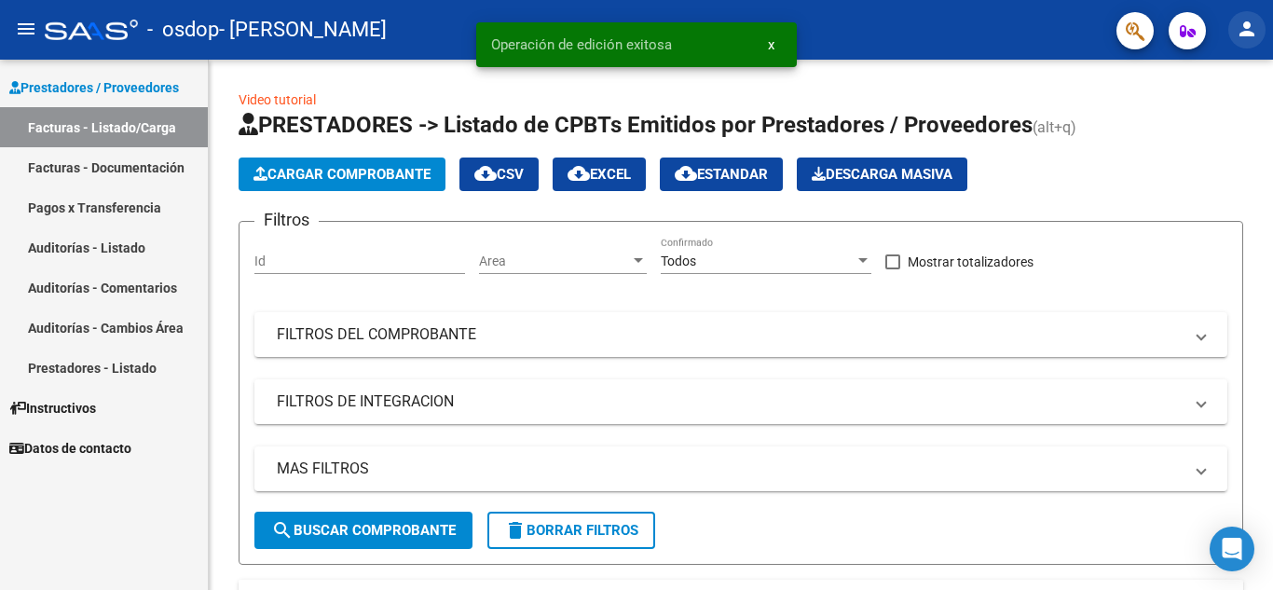
click at [1241, 33] on mat-icon "person" at bounding box center [1247, 29] width 22 height 22
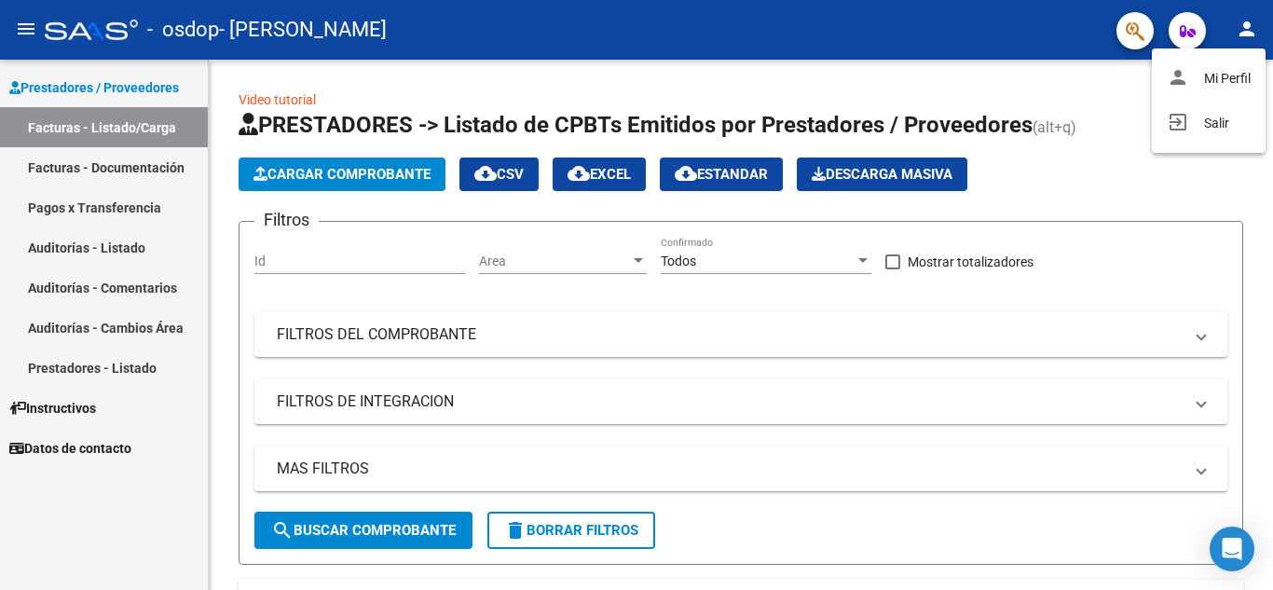
click at [1179, 22] on div at bounding box center [636, 295] width 1273 height 590
click at [1183, 30] on icon "button" at bounding box center [1188, 31] width 16 height 14
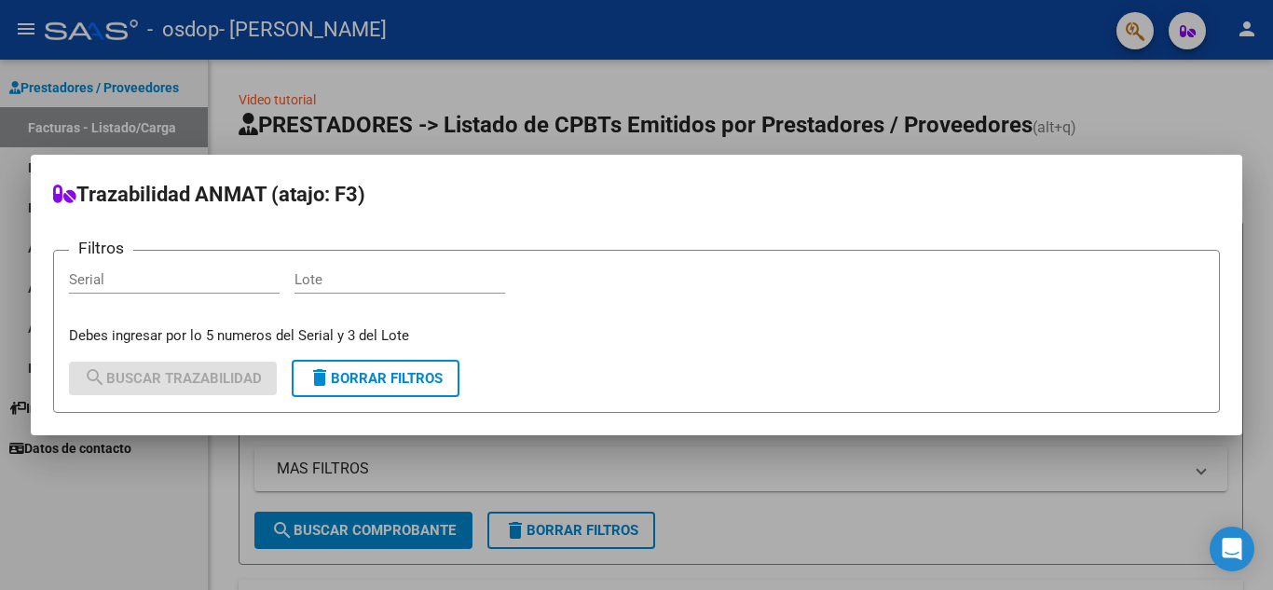
click at [1193, 107] on div at bounding box center [636, 295] width 1273 height 590
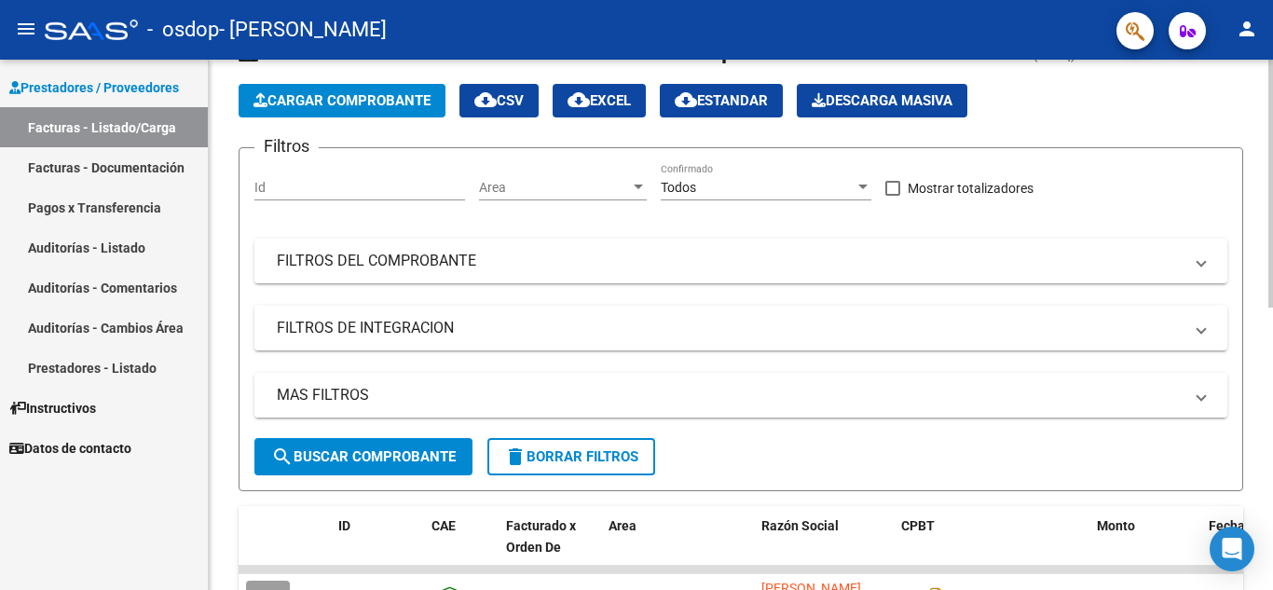
scroll to position [0, 0]
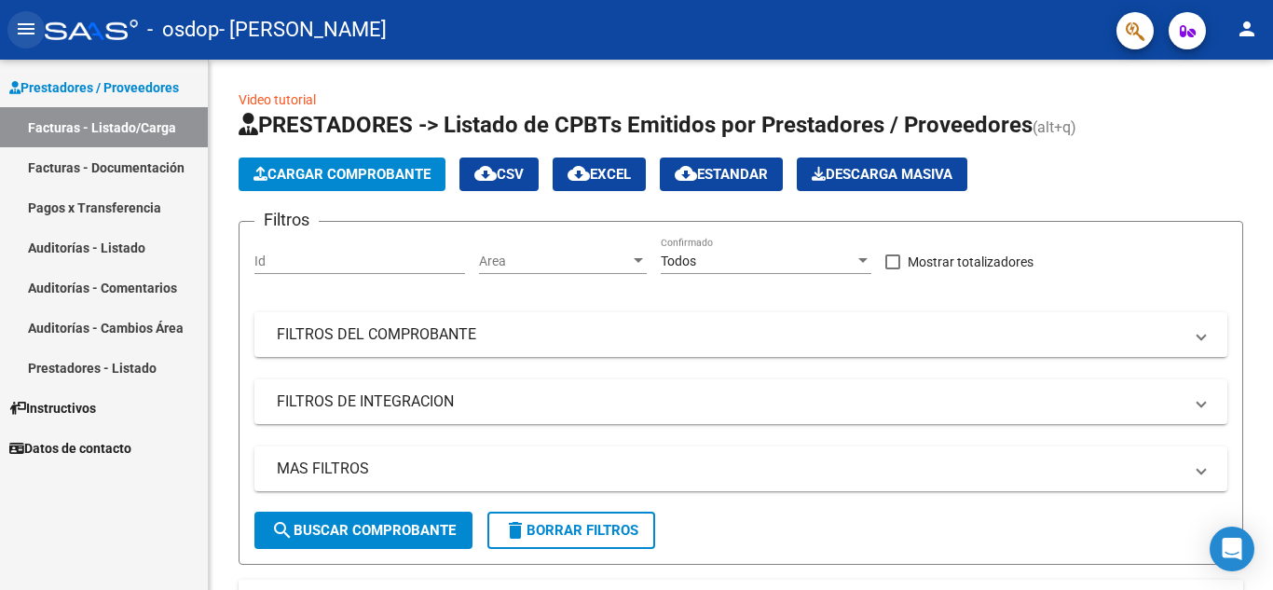
click at [23, 26] on mat-icon "menu" at bounding box center [26, 29] width 22 height 22
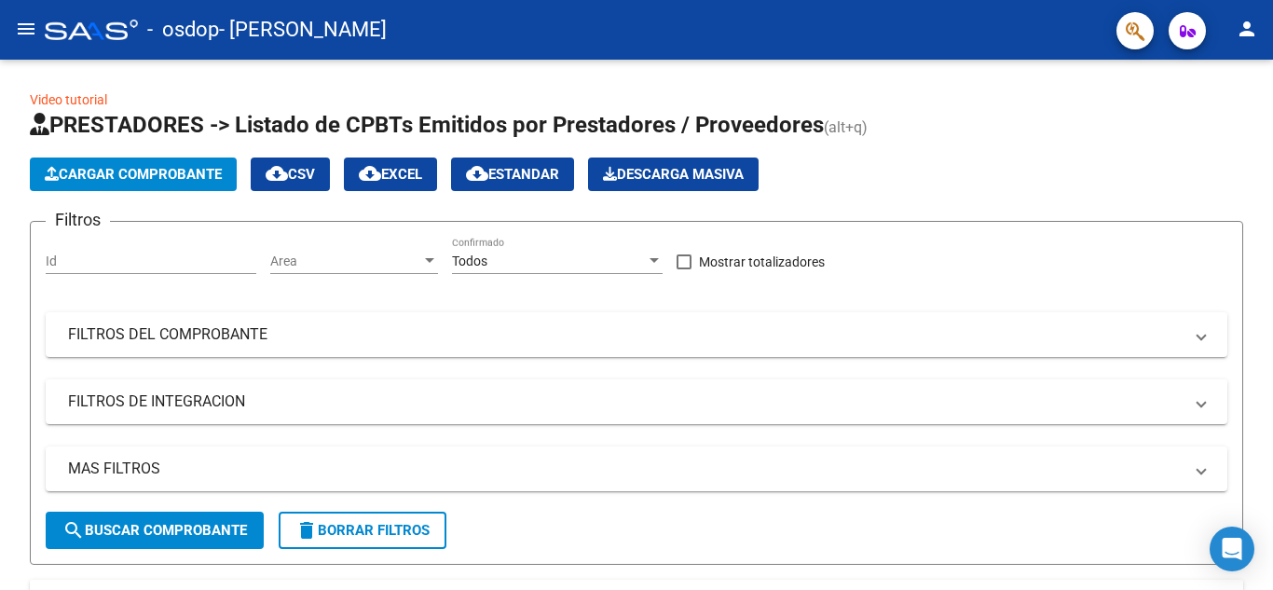
click at [1250, 34] on mat-icon "person" at bounding box center [1247, 29] width 22 height 22
click at [26, 27] on div at bounding box center [636, 295] width 1273 height 590
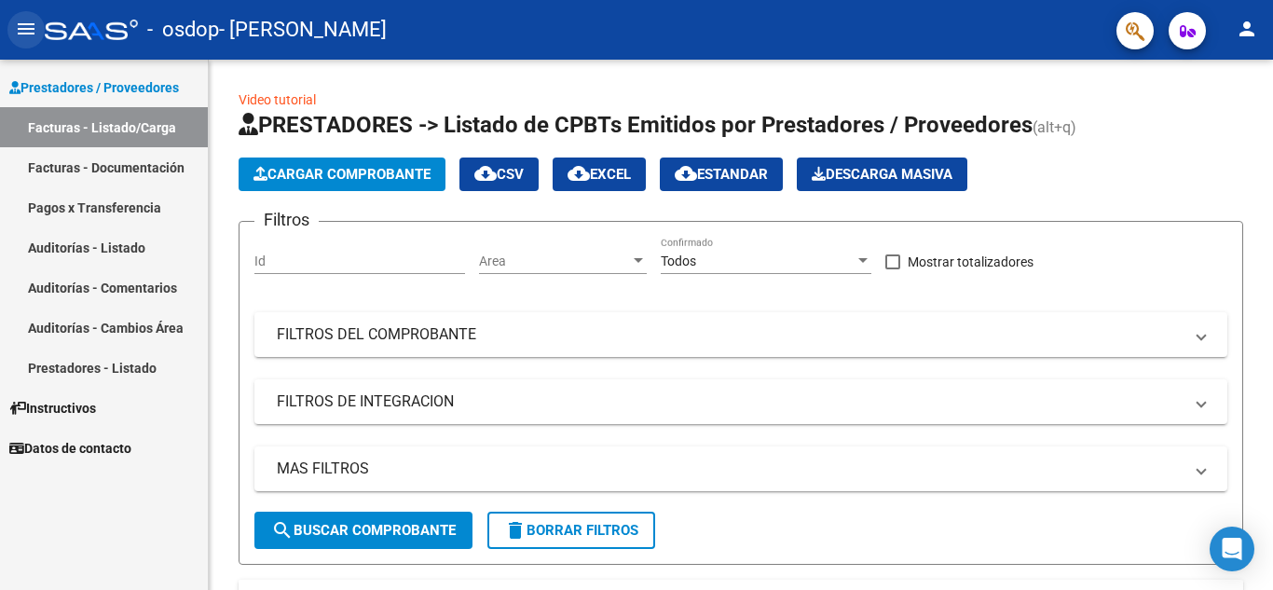
click at [20, 23] on mat-icon "menu" at bounding box center [26, 29] width 22 height 22
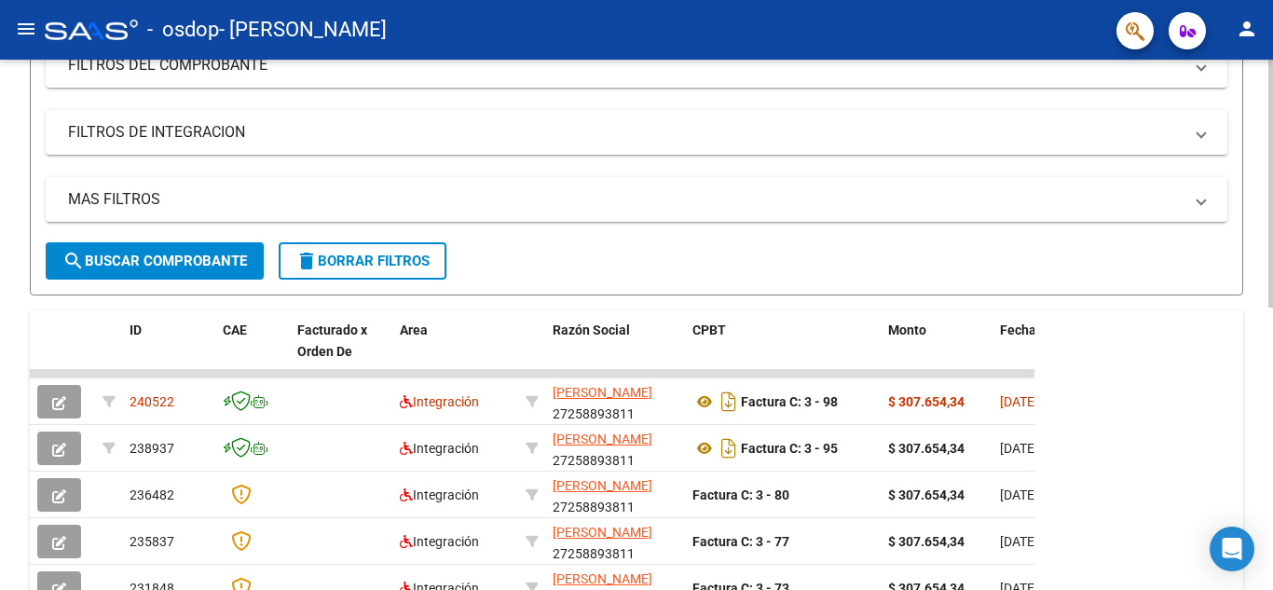
scroll to position [373, 0]
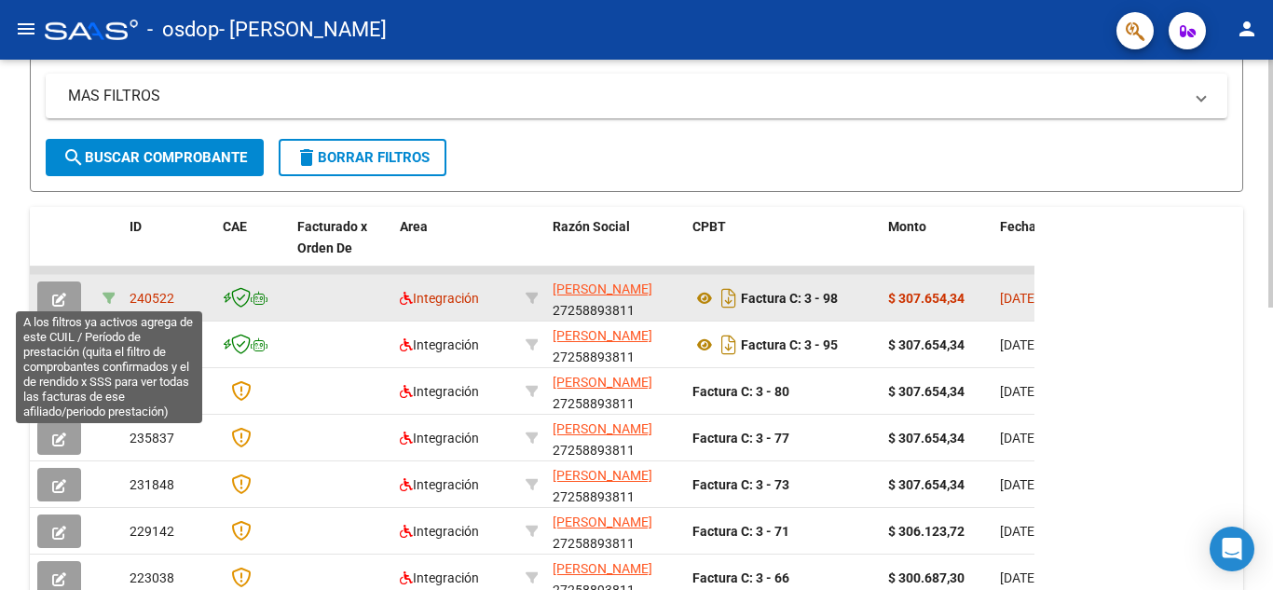
click at [111, 292] on icon at bounding box center [109, 298] width 13 height 13
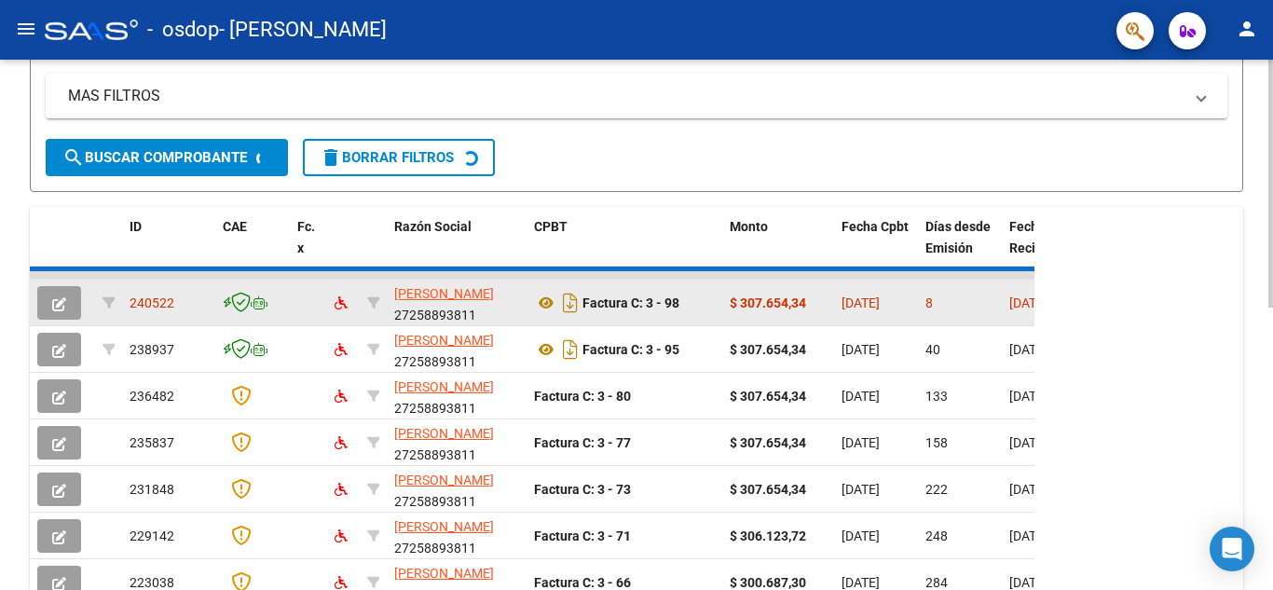
type input "202507"
type input "20506192472"
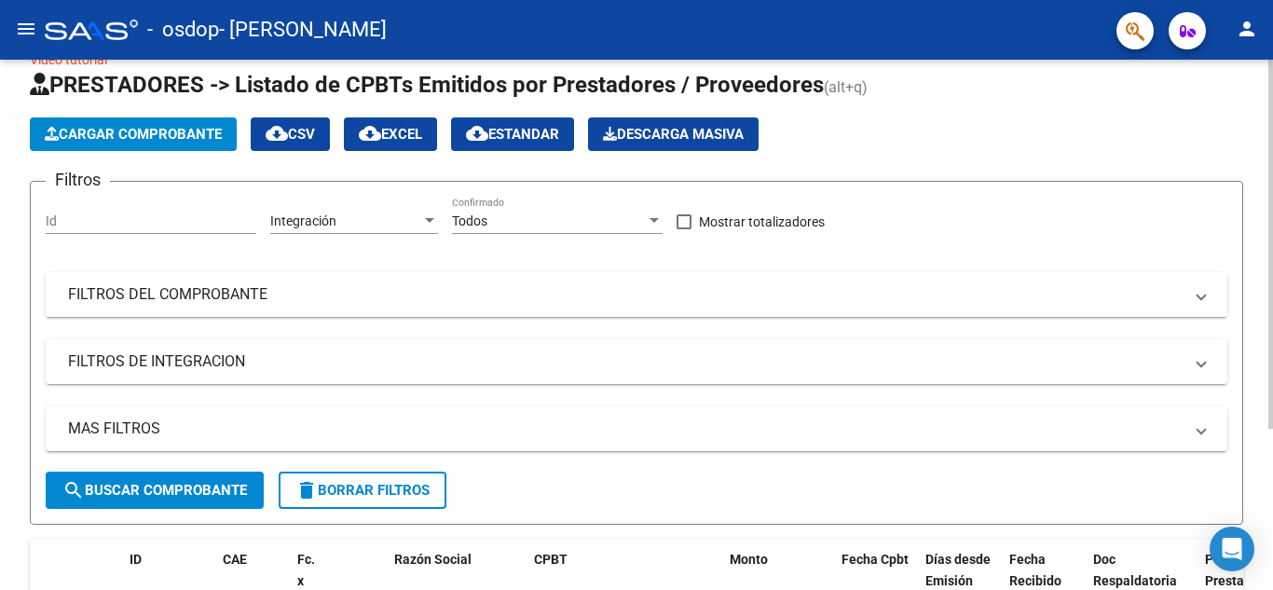
scroll to position [0, 0]
